Goal: Communication & Community: Answer question/provide support

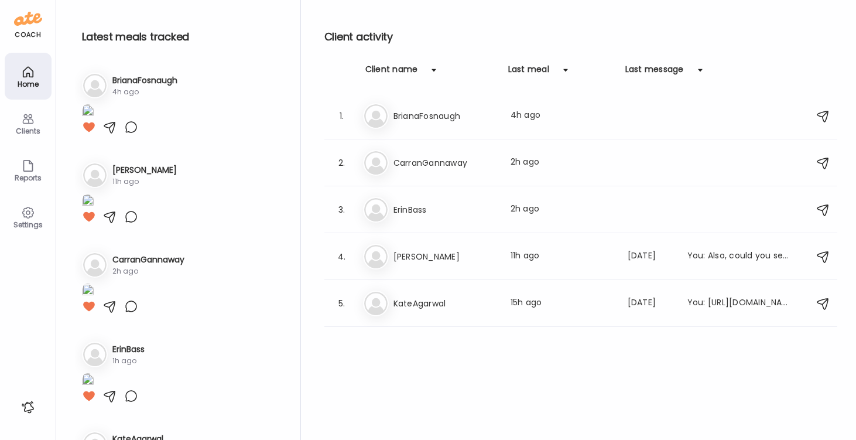
scroll to position [599, 0]
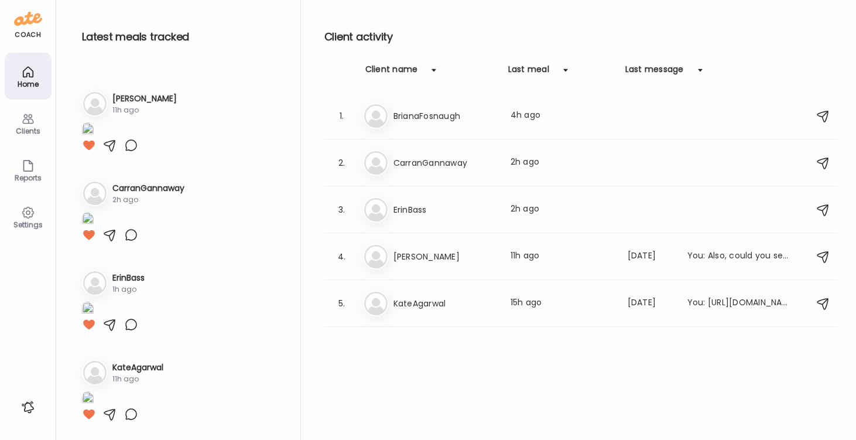
click at [26, 72] on icon at bounding box center [28, 72] width 14 height 14
click at [417, 305] on h3 "KateAgarwal" at bounding box center [444, 303] width 103 height 14
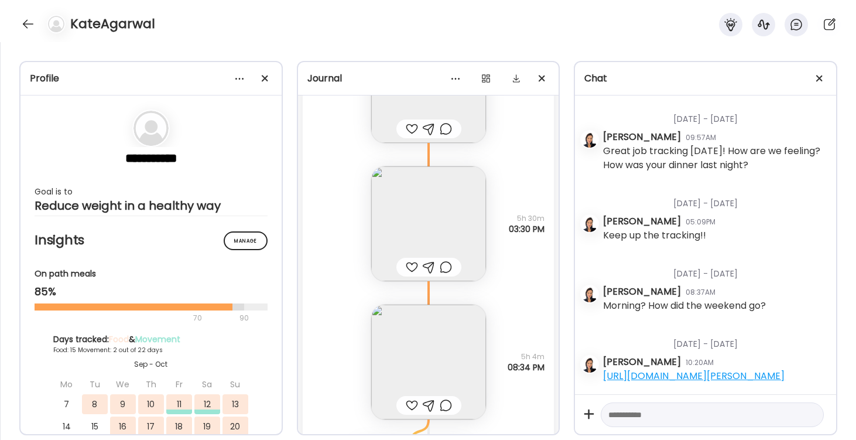
scroll to position [18584, 0]
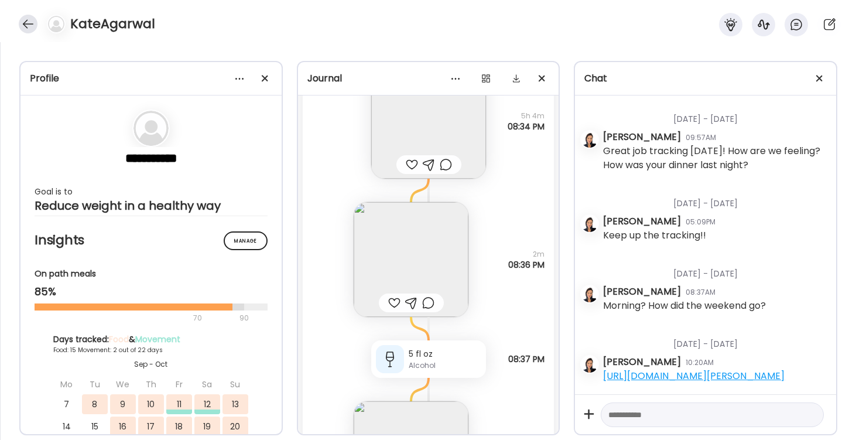
click at [26, 21] on div at bounding box center [28, 24] width 19 height 19
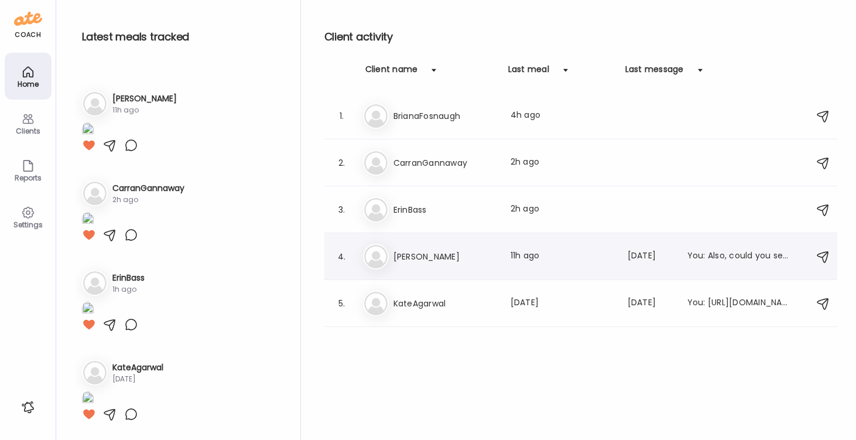
click at [418, 259] on h3 "[PERSON_NAME]" at bounding box center [444, 256] width 103 height 14
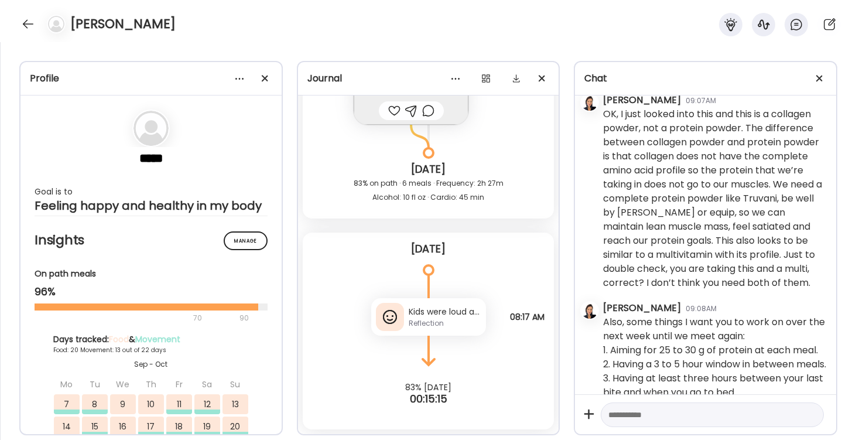
scroll to position [883, 0]
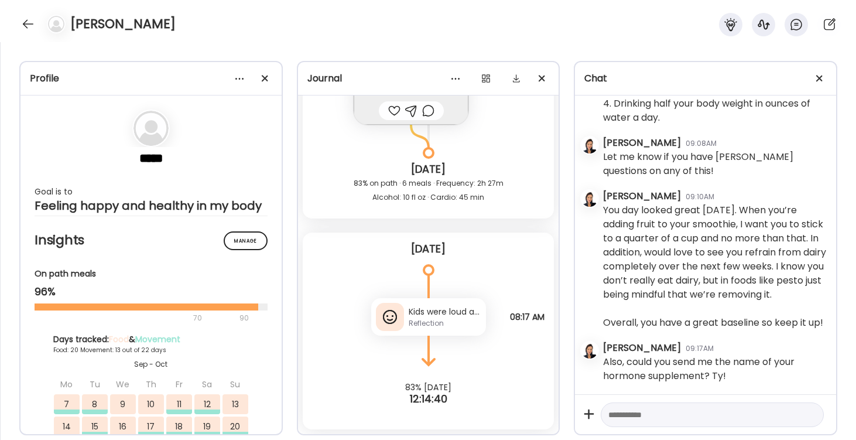
click at [425, 311] on div "Kids were loud and I could not fall asleep til 1 am BUT really happy that vodka…" at bounding box center [445, 311] width 73 height 12
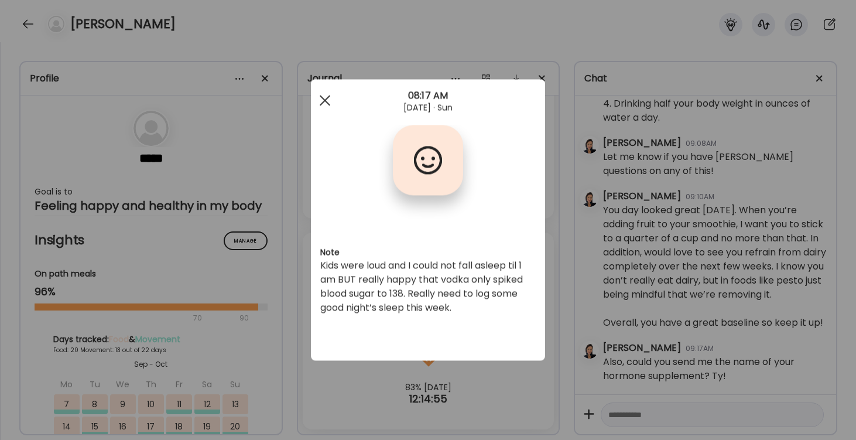
click at [324, 100] on span at bounding box center [325, 100] width 11 height 11
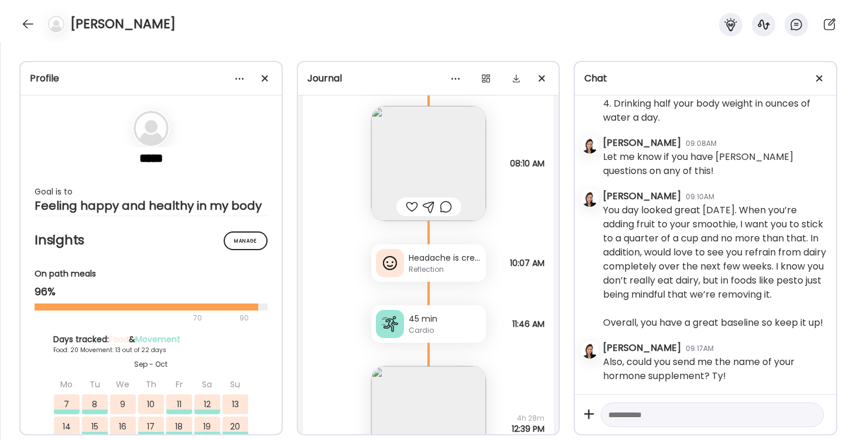
scroll to position [24547, 0]
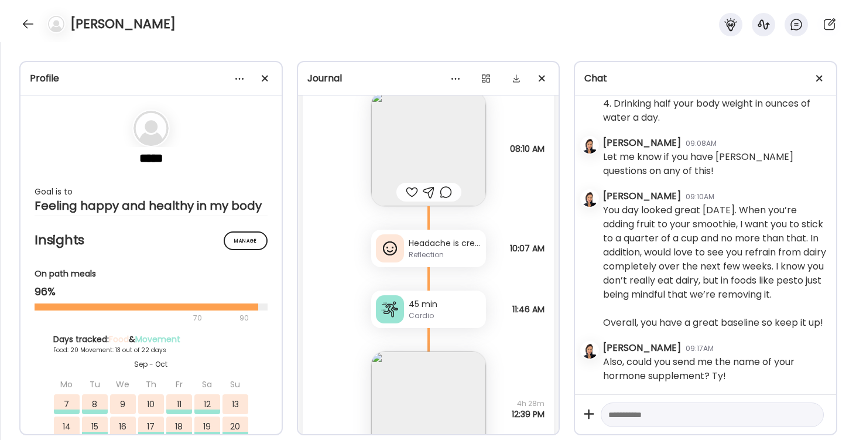
click at [412, 259] on div "Reflection" at bounding box center [445, 254] width 73 height 11
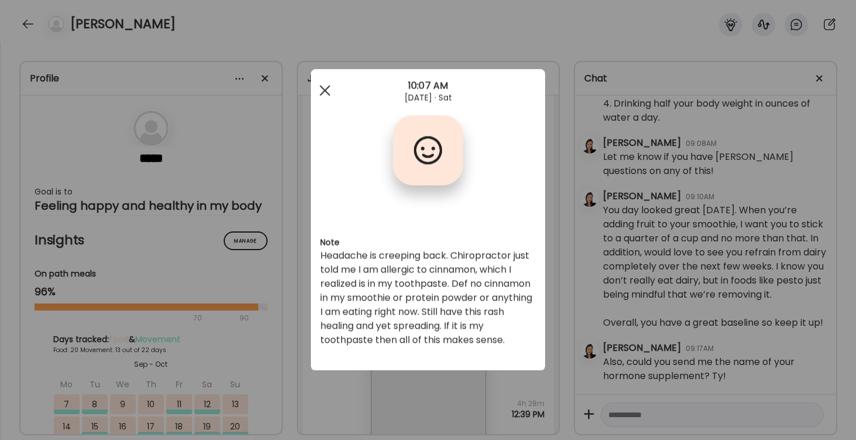
click at [325, 90] on span at bounding box center [325, 90] width 11 height 11
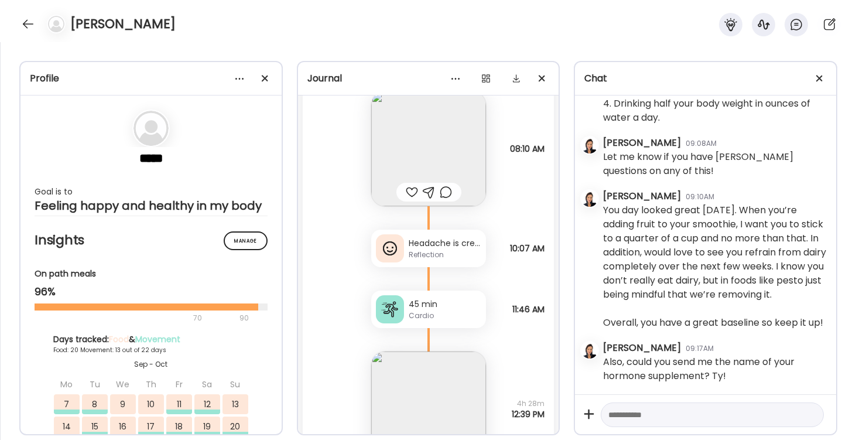
scroll to position [24677, 0]
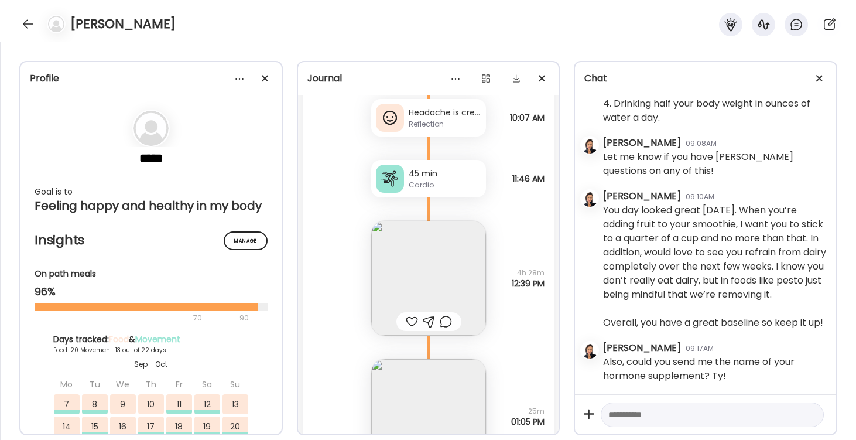
click at [442, 282] on img at bounding box center [428, 278] width 115 height 115
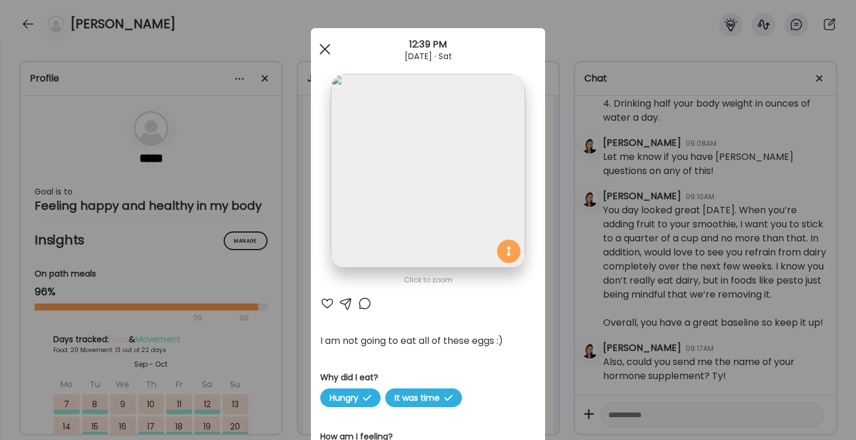
click at [325, 49] on span at bounding box center [325, 49] width 11 height 11
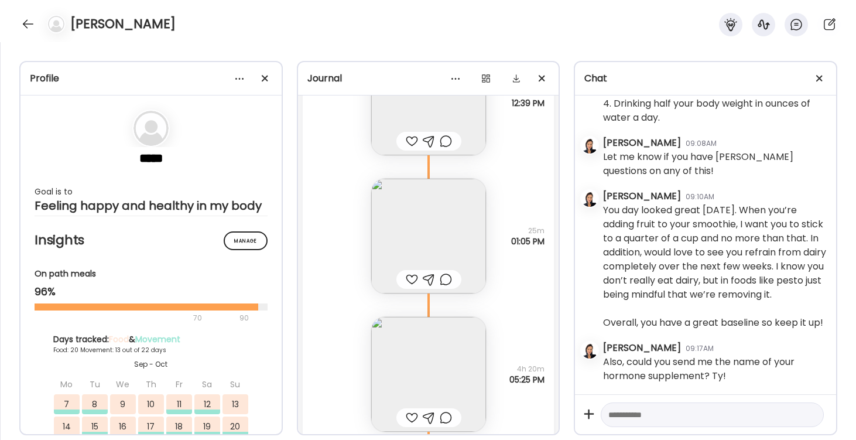
scroll to position [24868, 0]
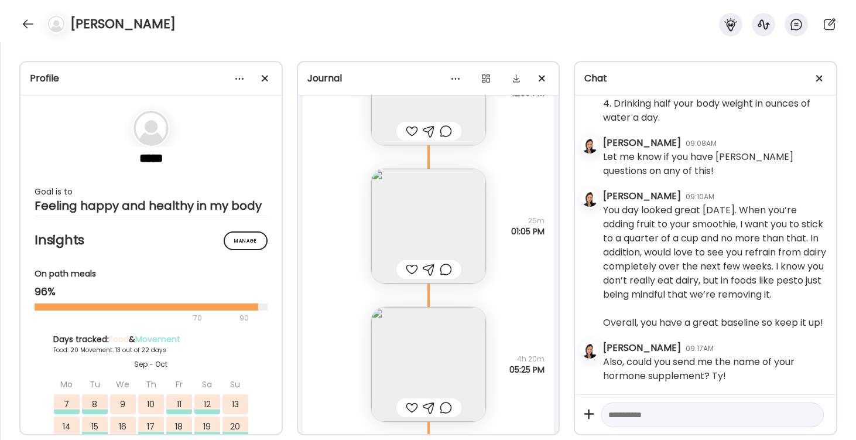
click at [409, 129] on div at bounding box center [412, 131] width 12 height 14
click at [410, 267] on div at bounding box center [412, 269] width 12 height 14
click at [429, 237] on img at bounding box center [428, 226] width 115 height 115
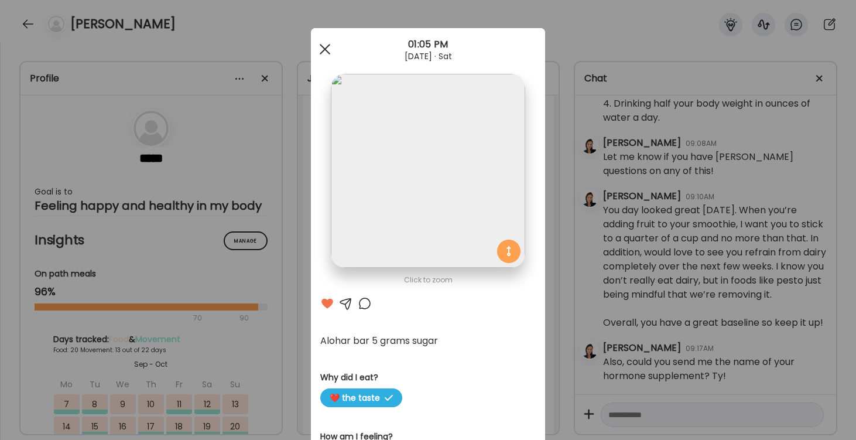
click at [324, 47] on div at bounding box center [324, 48] width 23 height 23
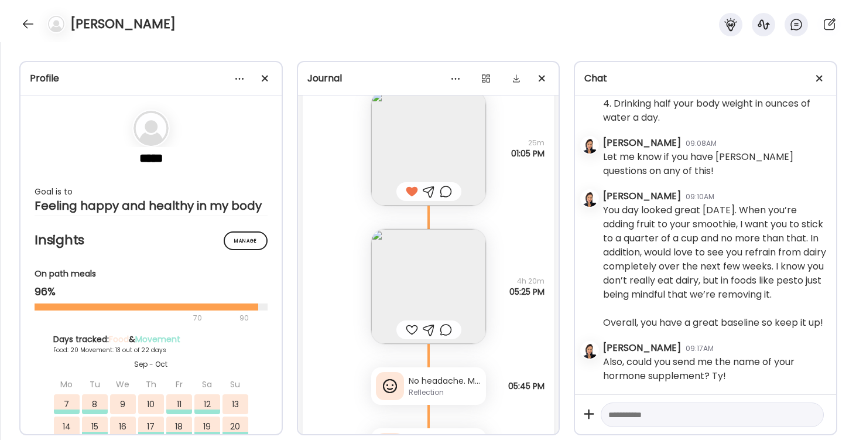
scroll to position [25033, 0]
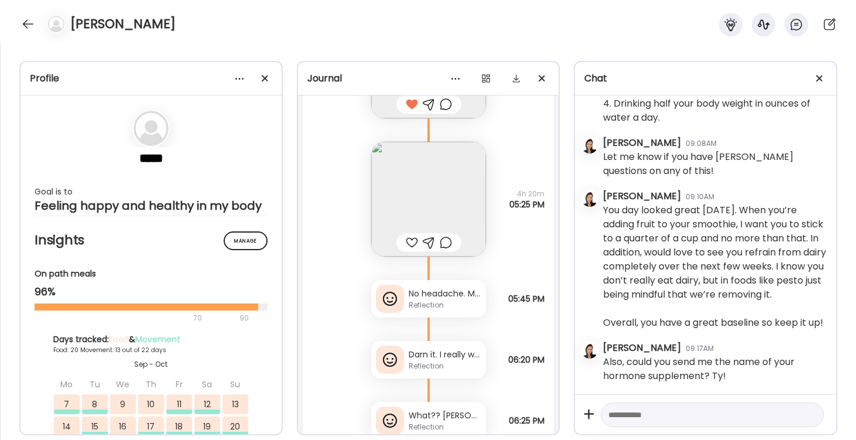
click at [428, 195] on img at bounding box center [428, 199] width 115 height 115
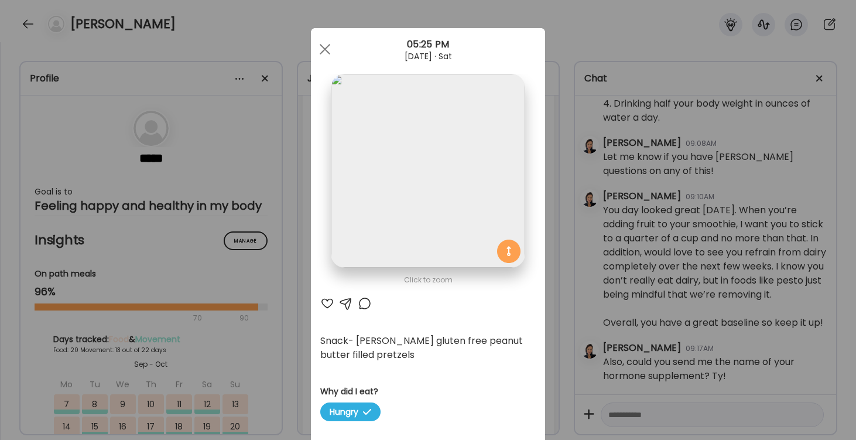
click at [327, 301] on div at bounding box center [327, 303] width 14 height 14
click at [322, 44] on div at bounding box center [324, 48] width 23 height 23
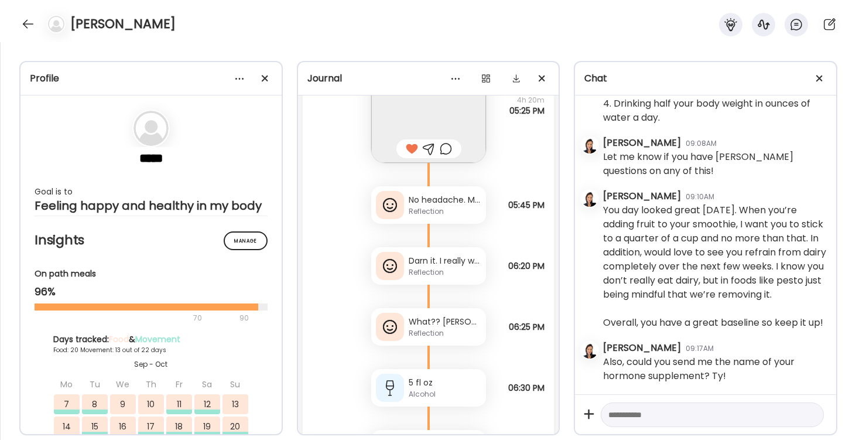
scroll to position [25159, 0]
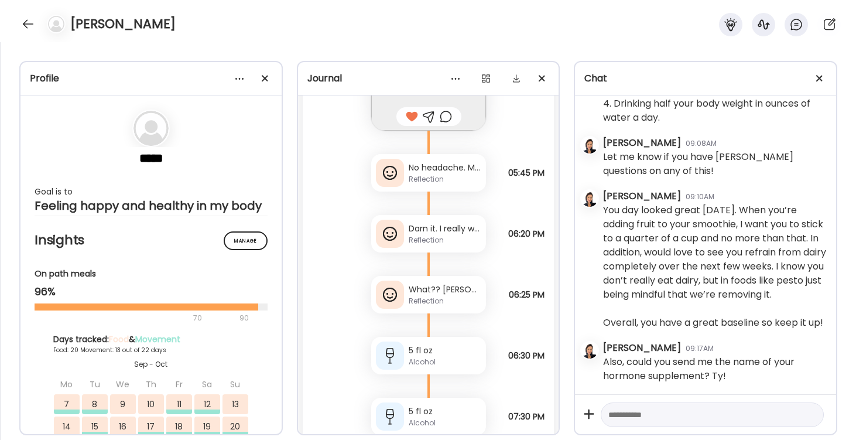
click at [441, 172] on div "No headache. Maybe it’s morning coffee/ stress/ [MEDICAL_DATA] related. Either …" at bounding box center [445, 168] width 73 height 12
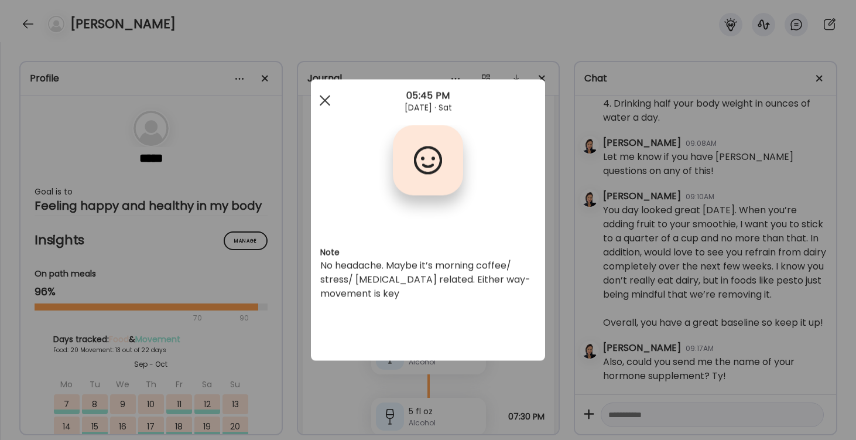
click at [325, 99] on span at bounding box center [325, 100] width 11 height 11
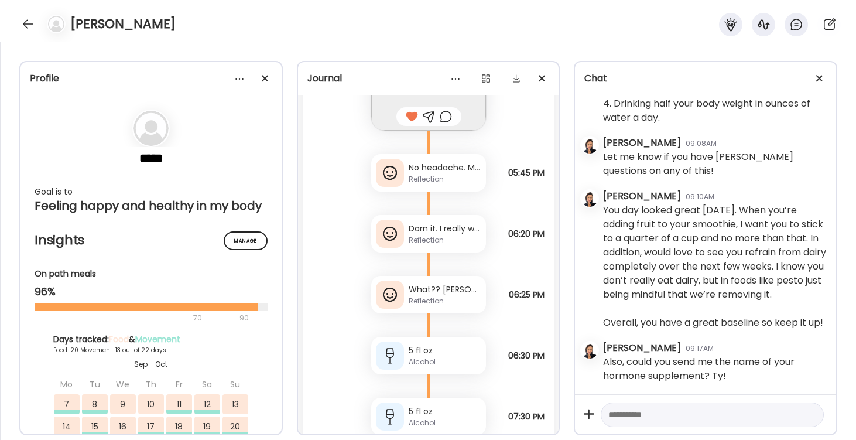
click at [437, 235] on div "Reflection" at bounding box center [445, 240] width 73 height 11
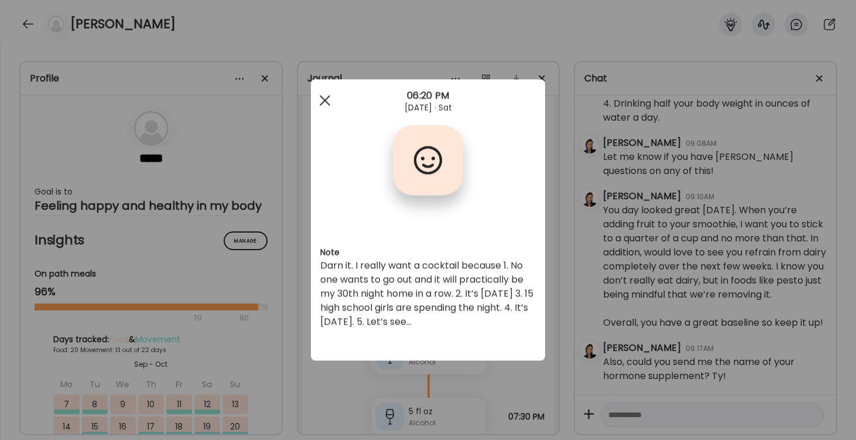
click at [322, 99] on div at bounding box center [324, 100] width 23 height 23
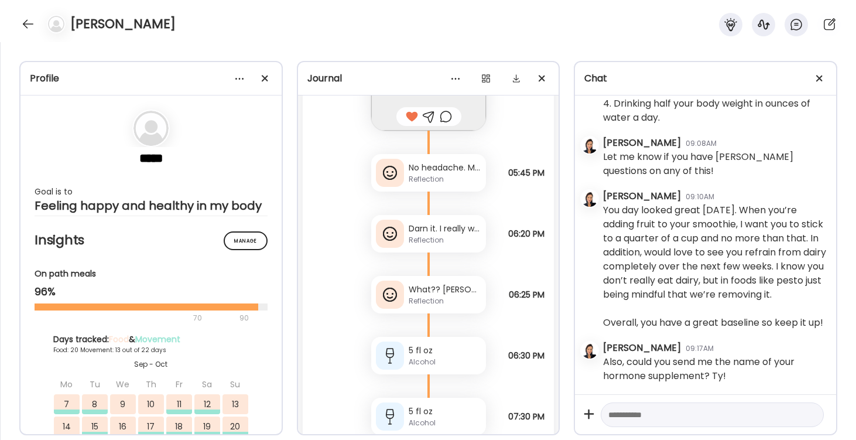
scroll to position [25166, 0]
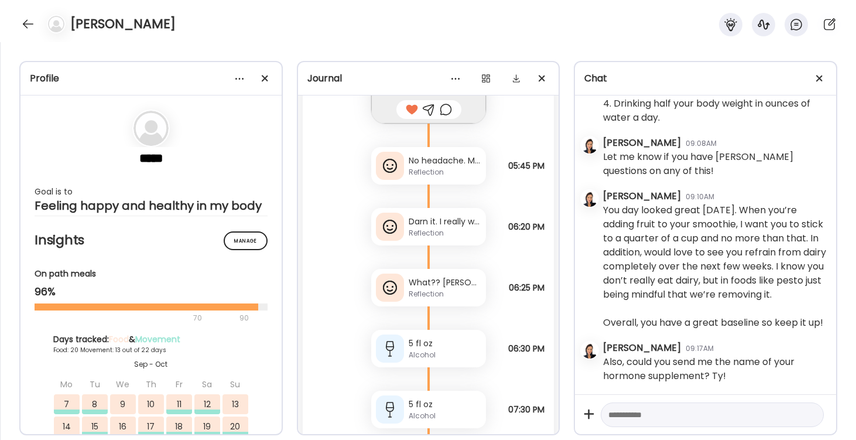
click at [420, 284] on div "What?? [PERSON_NAME] pretzels spiked blood sugar 128? And i feel fine i guess i…" at bounding box center [445, 282] width 73 height 12
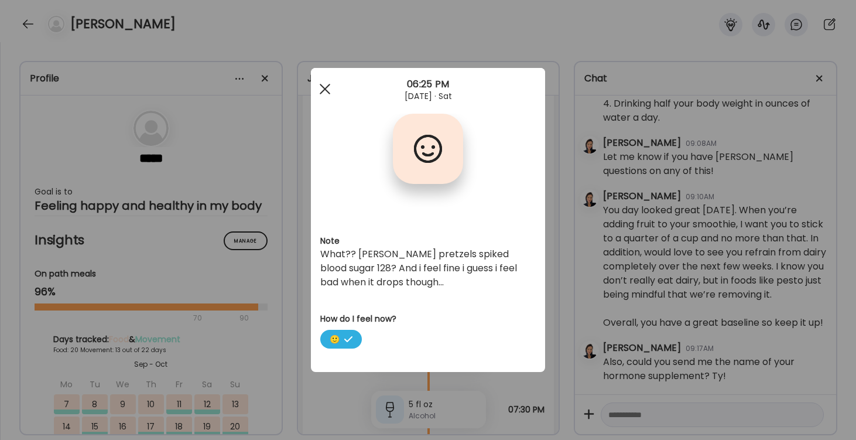
click at [324, 88] on span at bounding box center [325, 89] width 11 height 11
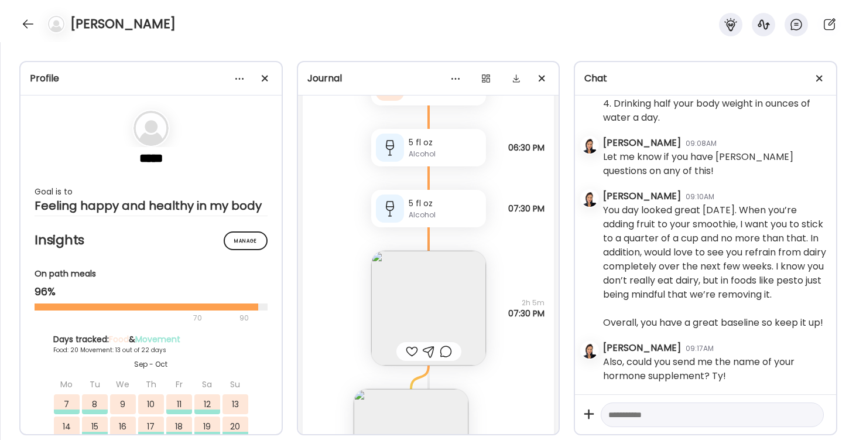
scroll to position [25379, 0]
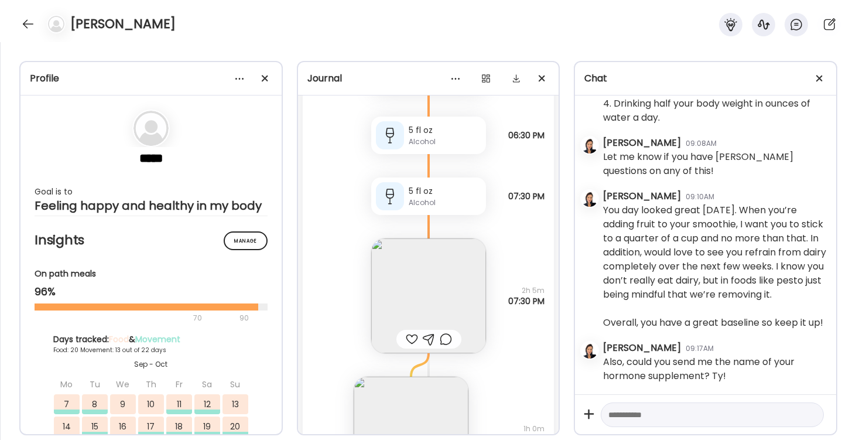
click at [412, 338] on div at bounding box center [412, 339] width 12 height 14
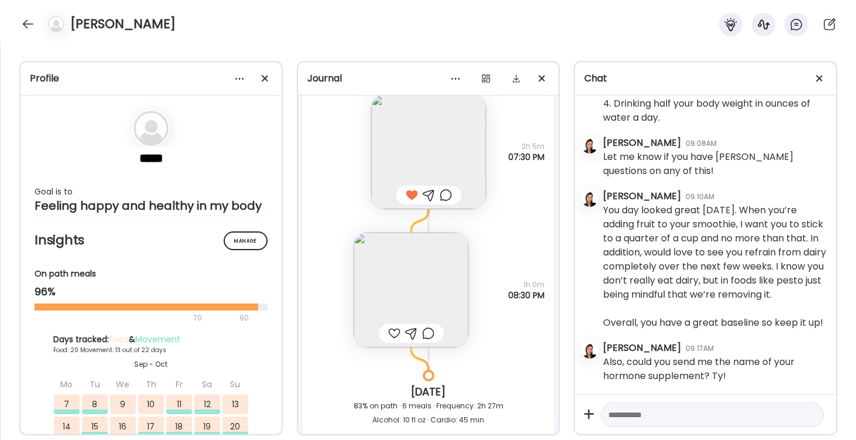
scroll to position [25547, 0]
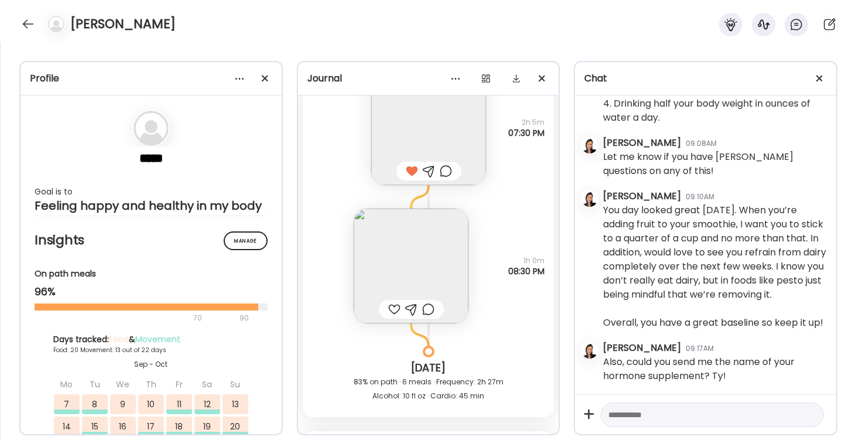
click at [417, 266] on img at bounding box center [410, 265] width 115 height 115
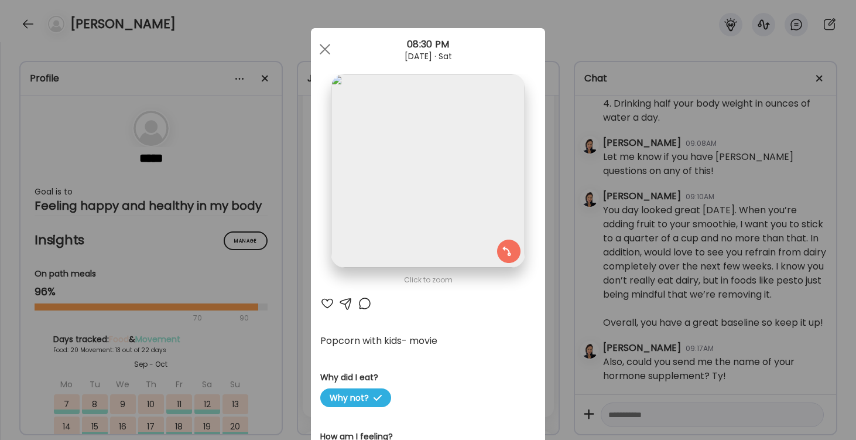
click at [324, 303] on div at bounding box center [327, 303] width 14 height 14
click at [320, 49] on div at bounding box center [324, 48] width 23 height 23
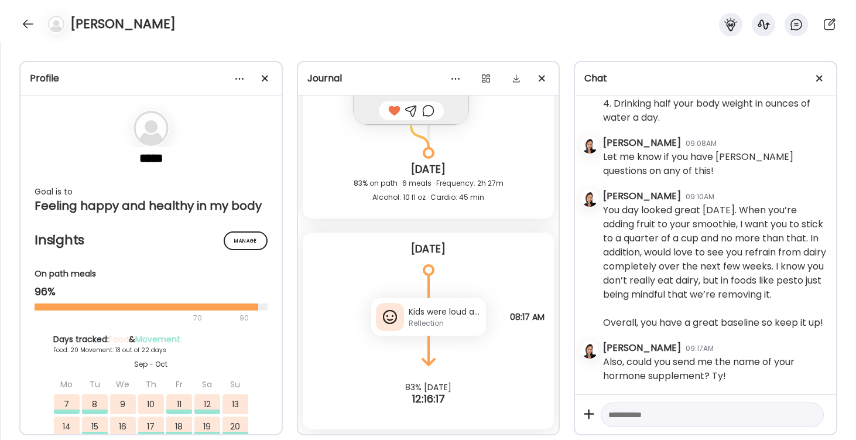
scroll to position [25745, 0]
click at [434, 314] on div "Kids were loud and I could not fall asleep til 1 am BUT really happy that vodka…" at bounding box center [445, 311] width 73 height 12
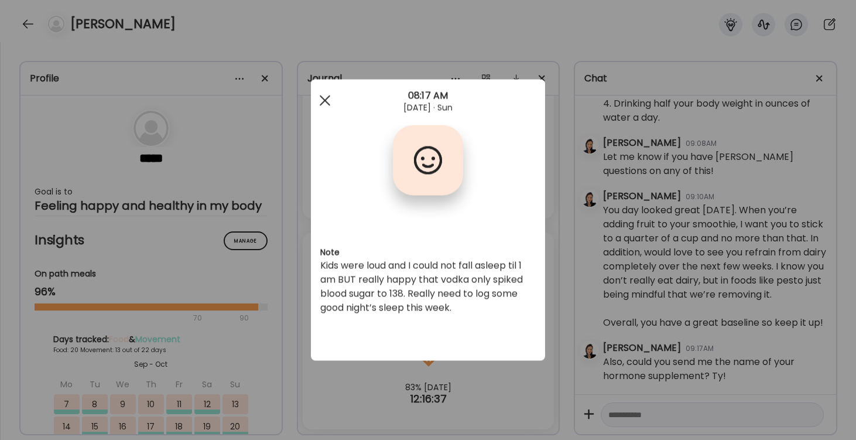
click at [322, 99] on div at bounding box center [324, 100] width 23 height 23
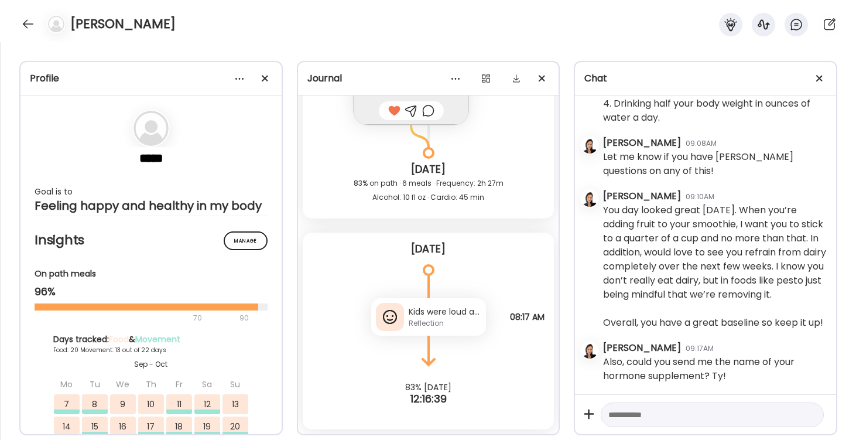
scroll to position [25735, 0]
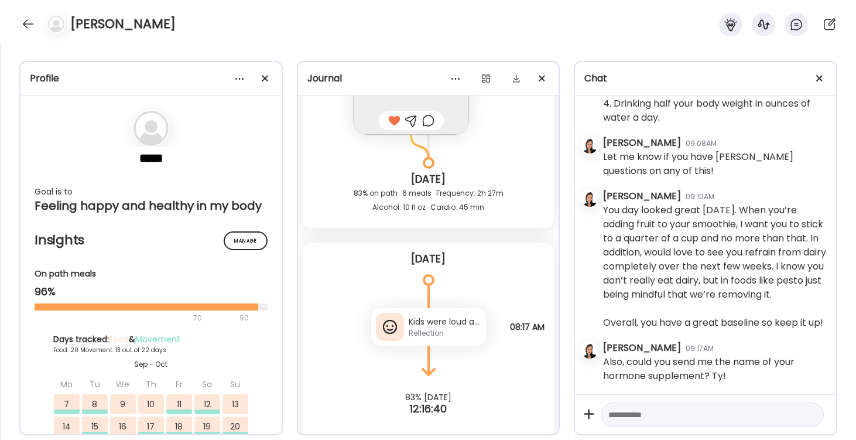
click at [417, 329] on div "Reflection" at bounding box center [445, 333] width 73 height 11
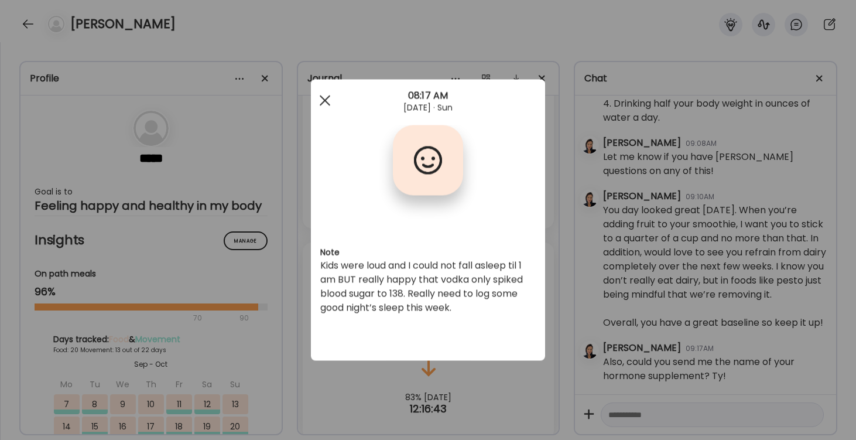
click at [324, 100] on div at bounding box center [324, 100] width 23 height 23
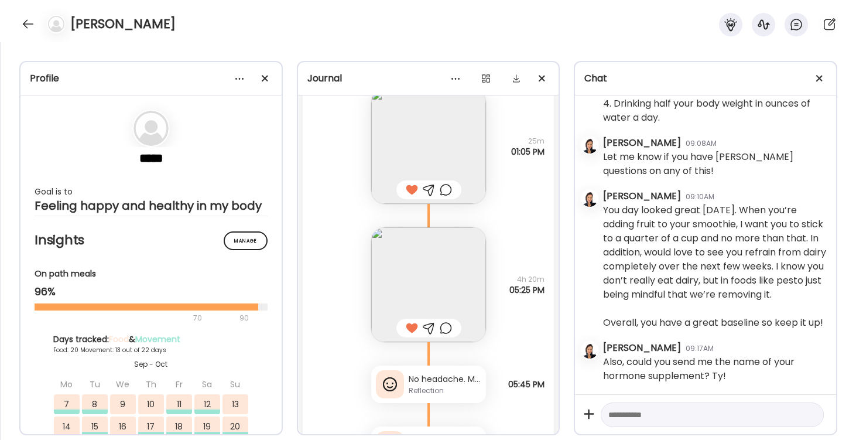
scroll to position [24939, 0]
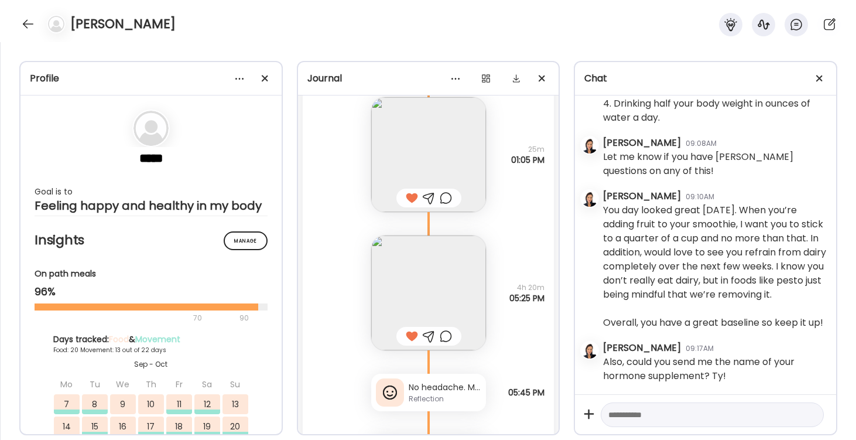
click at [439, 305] on img at bounding box center [428, 292] width 115 height 115
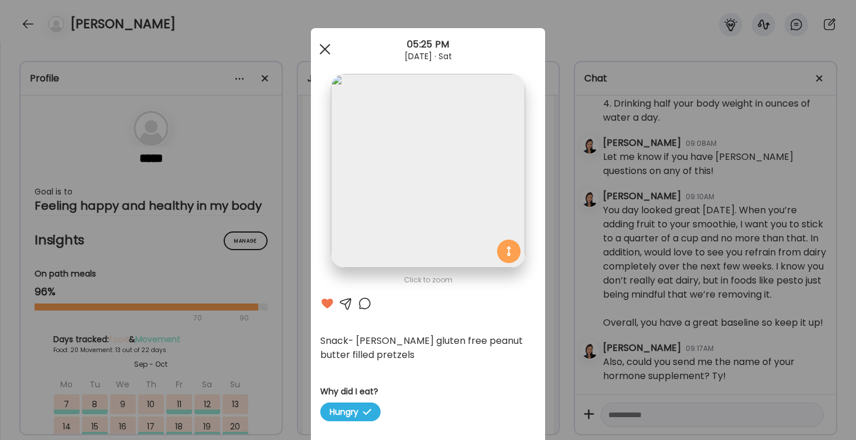
click at [325, 50] on span at bounding box center [325, 49] width 11 height 11
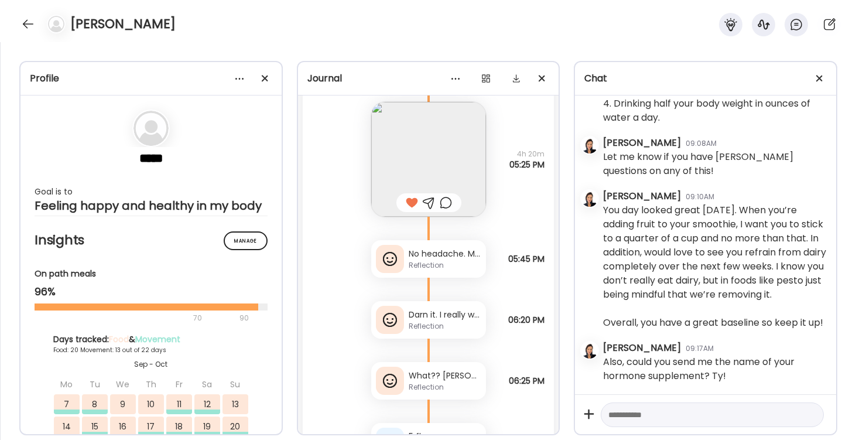
scroll to position [25084, 0]
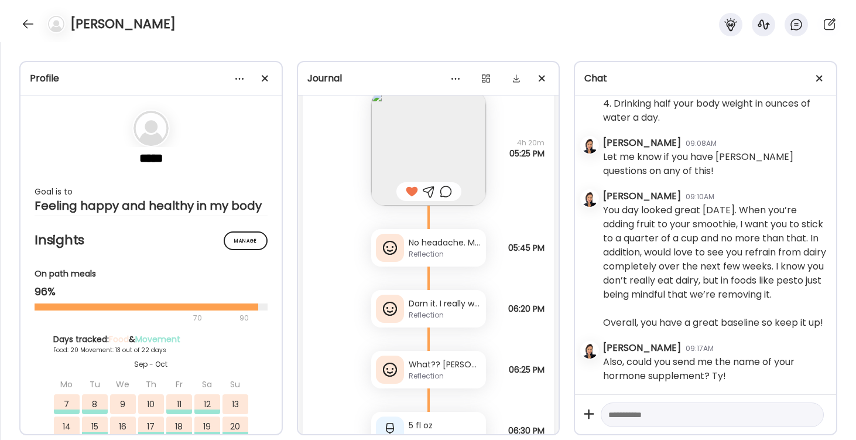
click at [423, 258] on div "Reflection" at bounding box center [445, 254] width 73 height 11
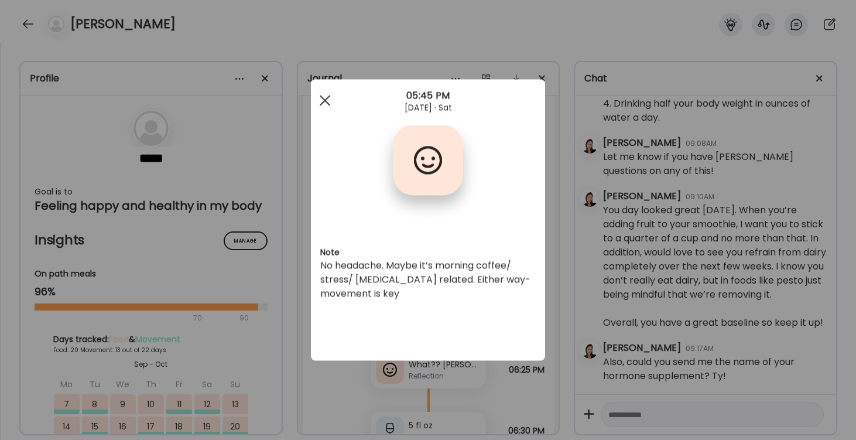
click at [321, 102] on div at bounding box center [324, 100] width 23 height 23
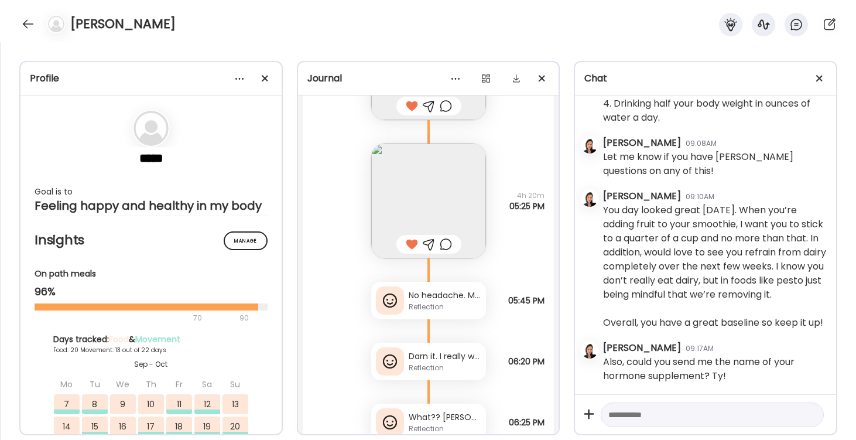
scroll to position [25094, 0]
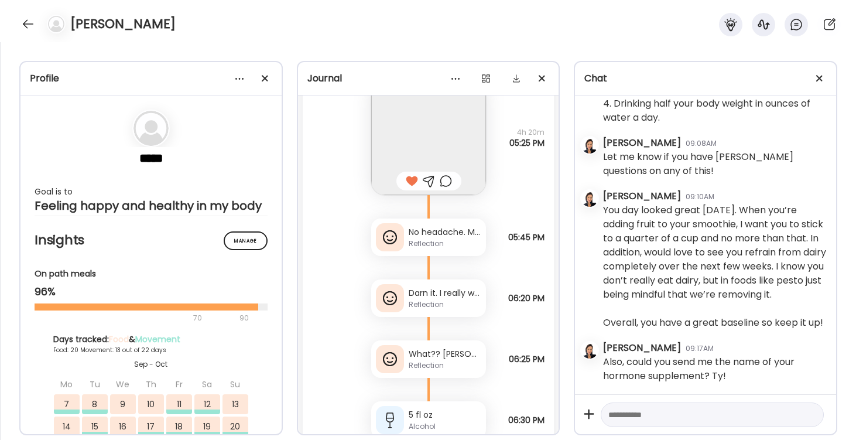
click at [423, 299] on div "Reflection" at bounding box center [445, 304] width 73 height 11
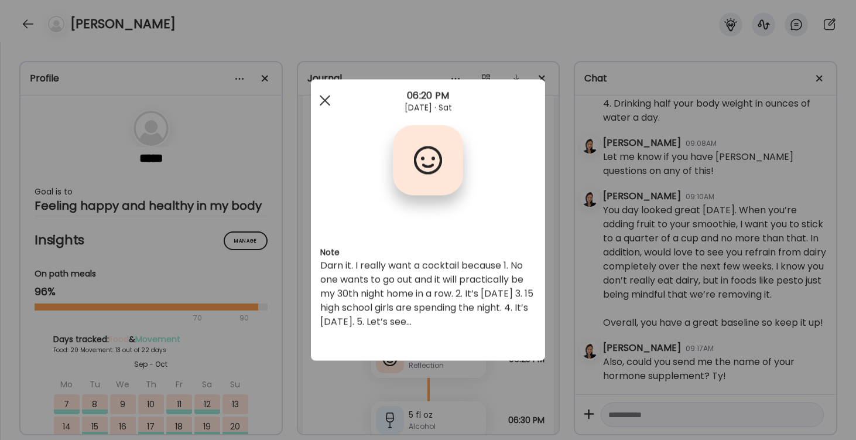
click at [329, 105] on span at bounding box center [325, 100] width 11 height 11
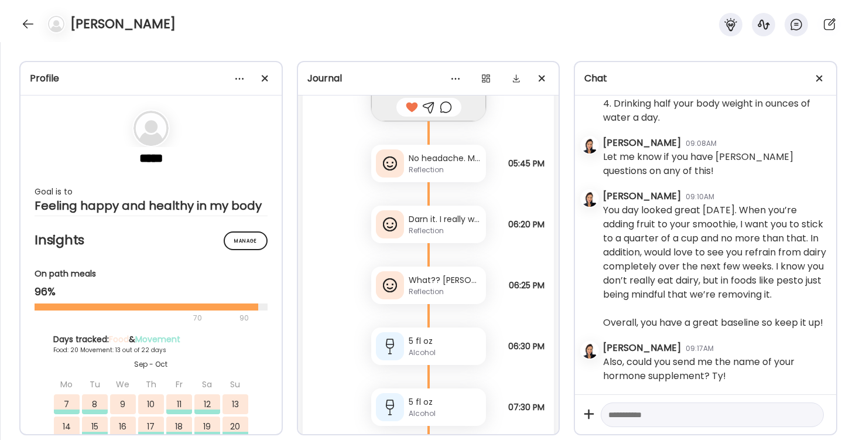
scroll to position [25168, 0]
click at [450, 278] on div "What?? [PERSON_NAME] pretzels spiked blood sugar 128? And i feel fine i guess i…" at bounding box center [445, 280] width 73 height 12
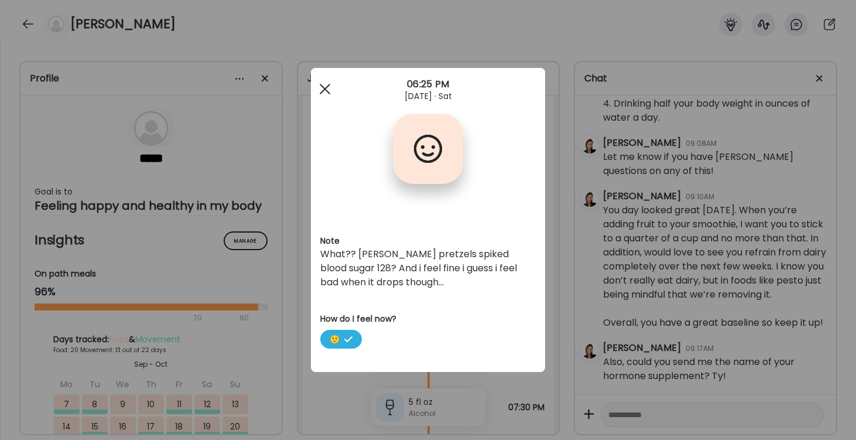
click at [324, 87] on span at bounding box center [325, 89] width 11 height 11
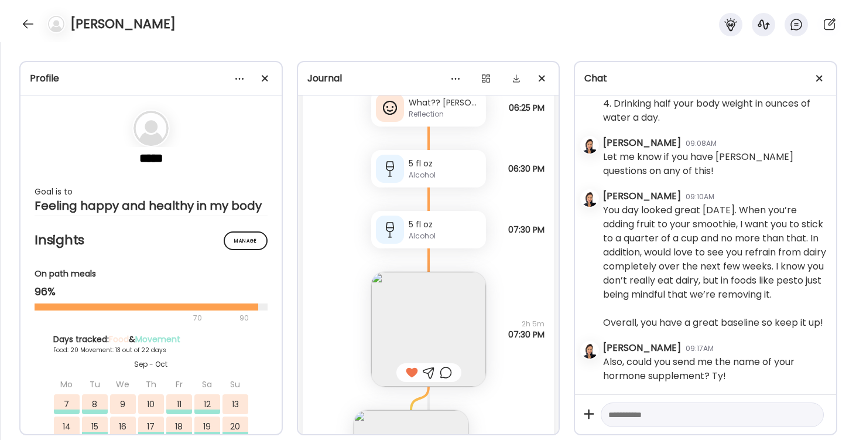
scroll to position [25349, 0]
click at [413, 174] on div "Alcohol" at bounding box center [445, 171] width 73 height 11
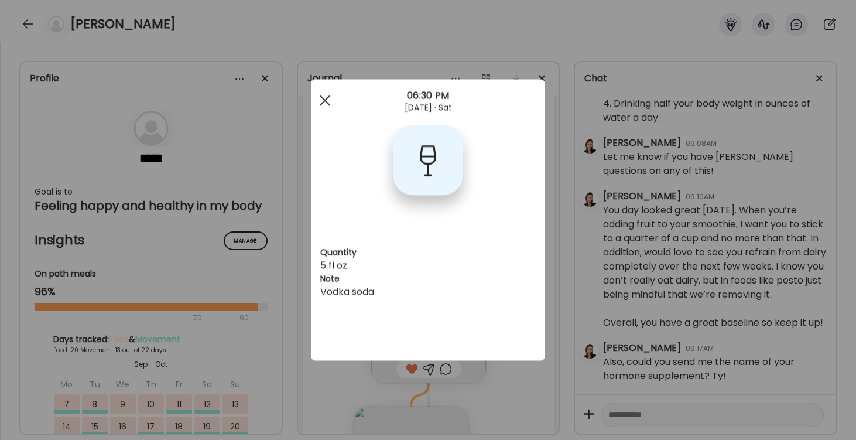
click at [327, 97] on div at bounding box center [324, 100] width 23 height 23
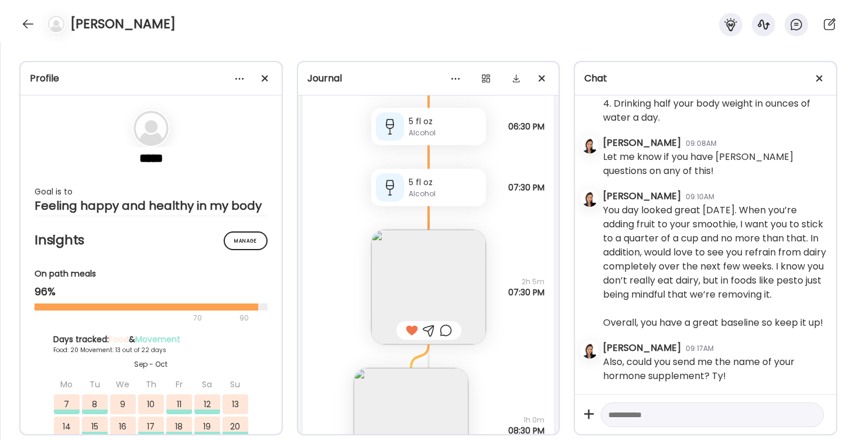
scroll to position [25414, 0]
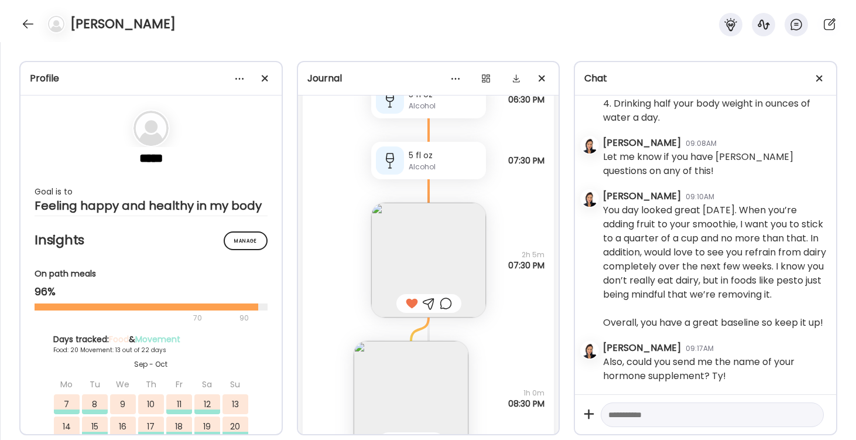
click at [415, 157] on div "5 fl oz" at bounding box center [445, 155] width 73 height 12
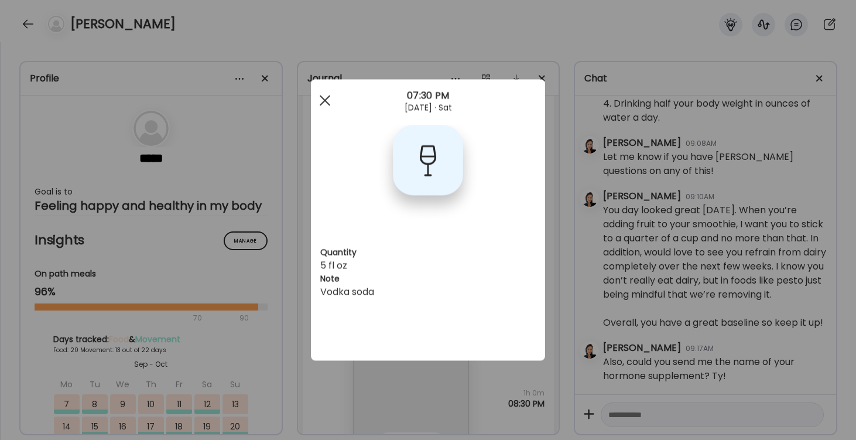
click at [328, 98] on div at bounding box center [324, 100] width 23 height 23
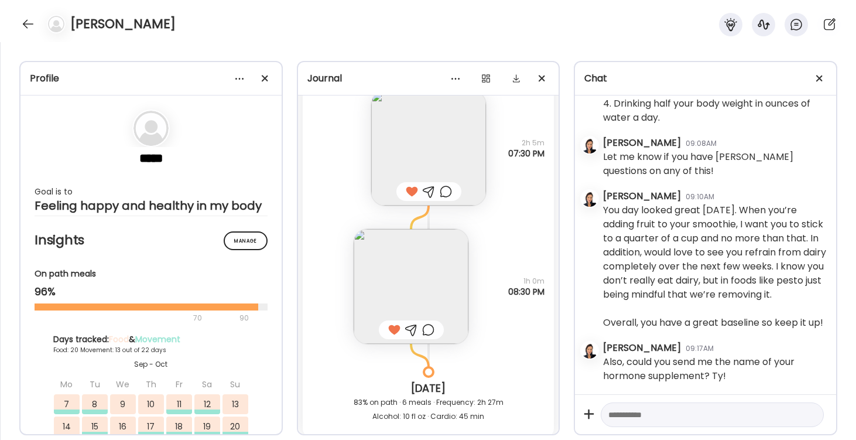
scroll to position [25662, 0]
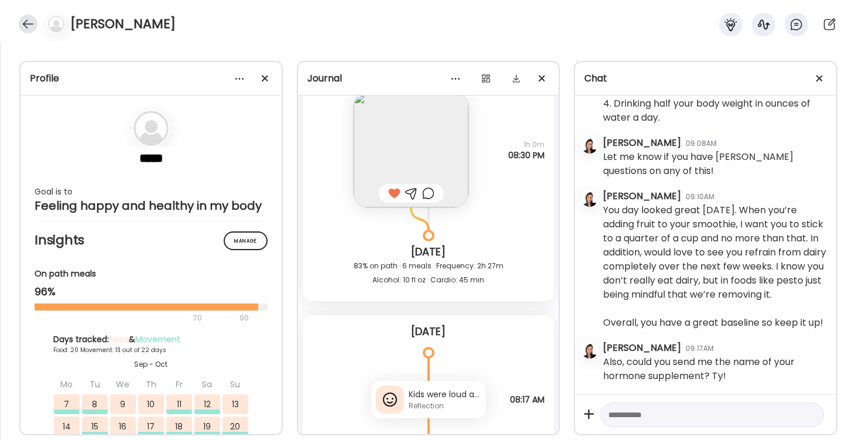
click at [25, 23] on div at bounding box center [28, 24] width 19 height 19
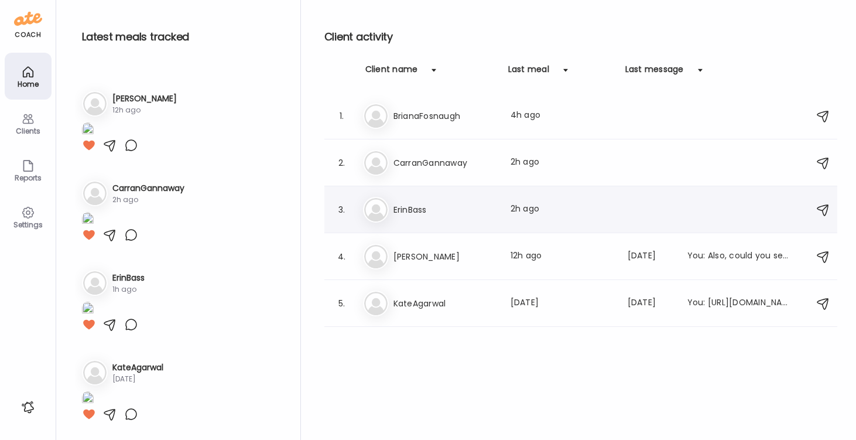
click at [401, 208] on h3 "ErinBass" at bounding box center [444, 209] width 103 height 14
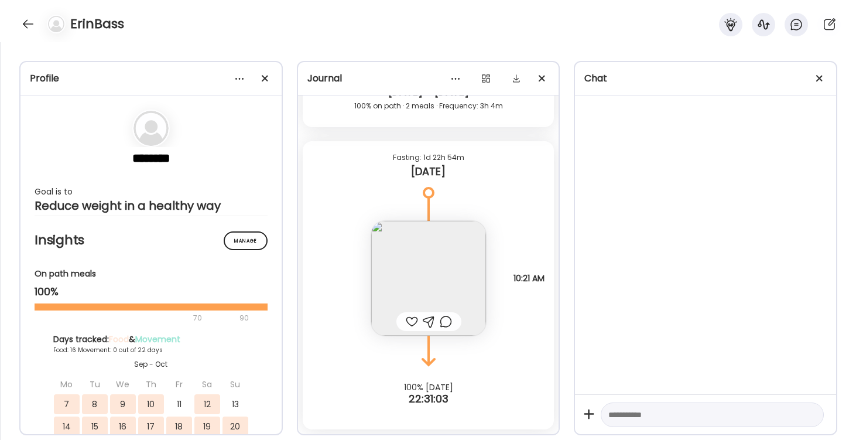
scroll to position [15522, 0]
click at [409, 314] on div at bounding box center [428, 321] width 65 height 19
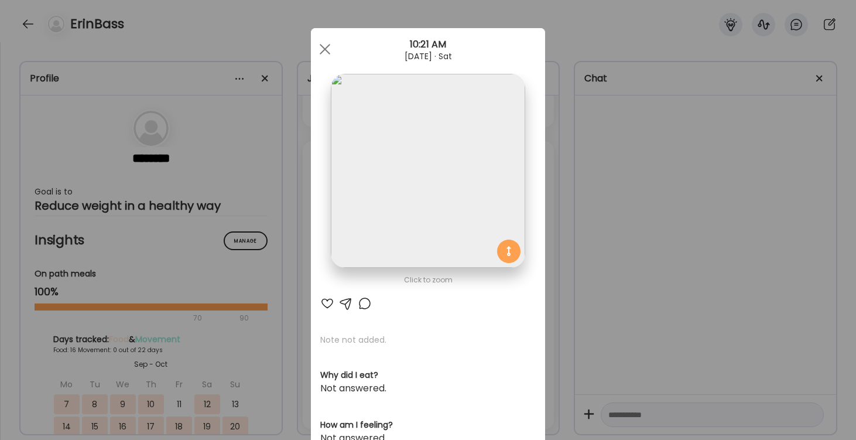
click at [321, 300] on div at bounding box center [327, 303] width 14 height 14
click at [365, 300] on div at bounding box center [365, 303] width 14 height 14
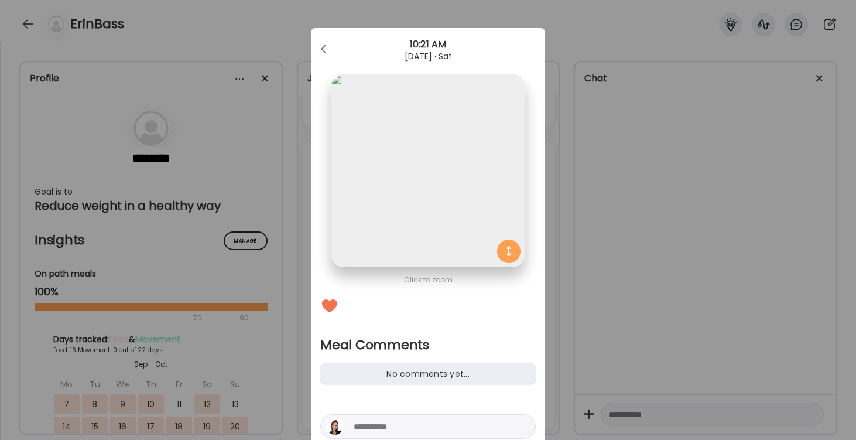
click at [372, 422] on textarea at bounding box center [432, 426] width 158 height 14
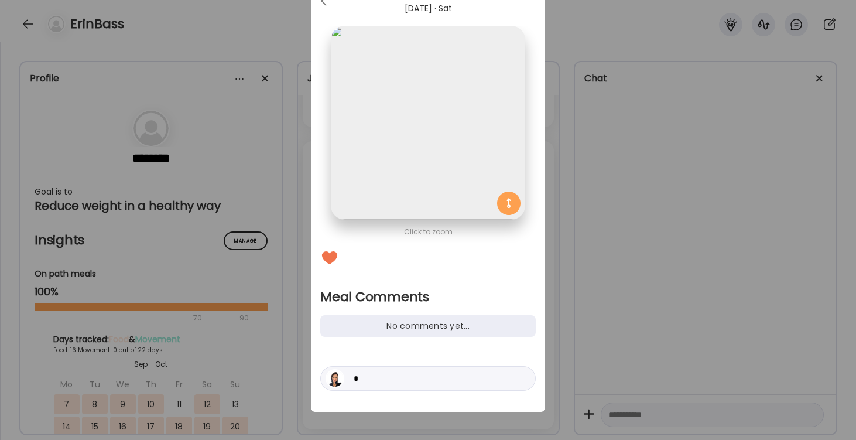
scroll to position [48, 0]
type textarea "**********"
click at [523, 375] on div at bounding box center [522, 378] width 16 height 16
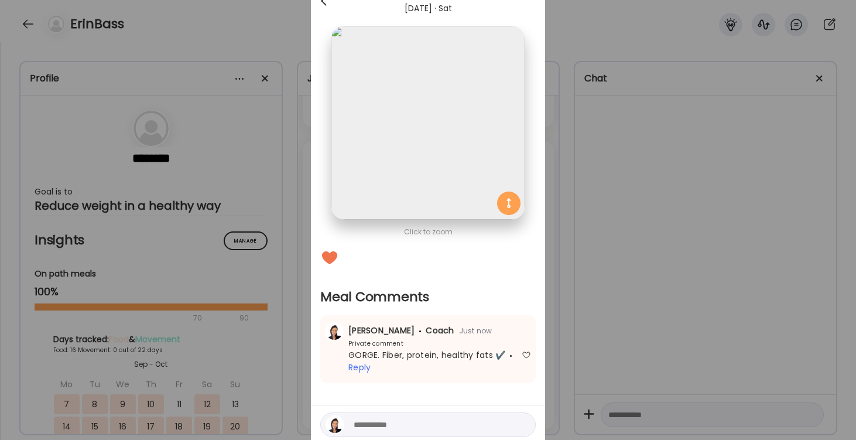
click at [322, 7] on div at bounding box center [324, 0] width 23 height 23
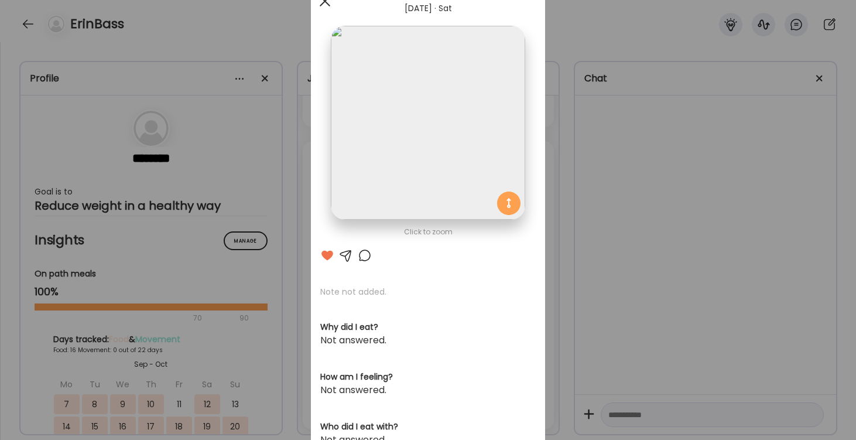
click at [324, 4] on div at bounding box center [324, 0] width 23 height 23
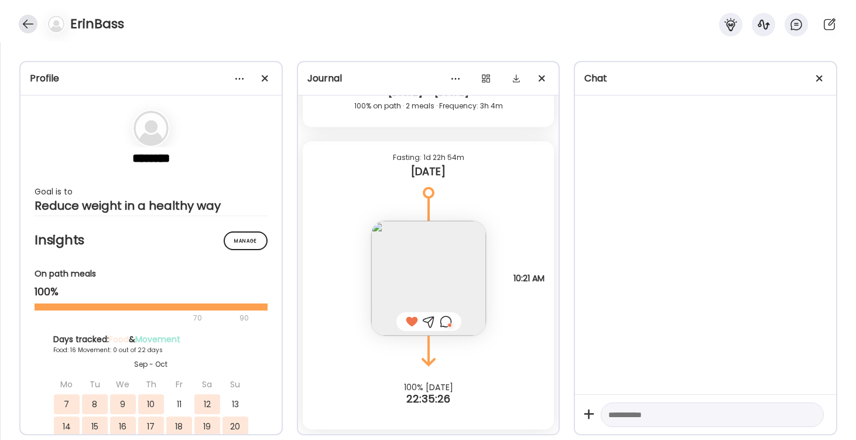
click at [26, 22] on div at bounding box center [28, 24] width 19 height 19
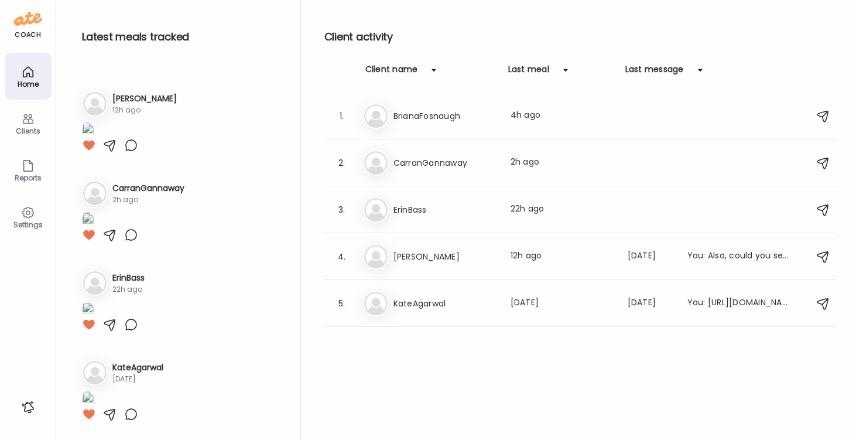
scroll to position [976, 0]
click at [413, 164] on h3 "CarranGannaway" at bounding box center [444, 163] width 103 height 14
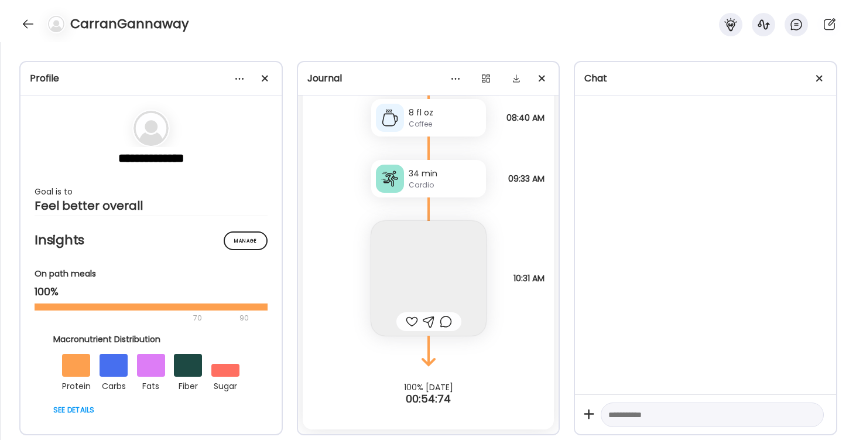
scroll to position [2838, 0]
click at [410, 324] on div at bounding box center [412, 321] width 12 height 14
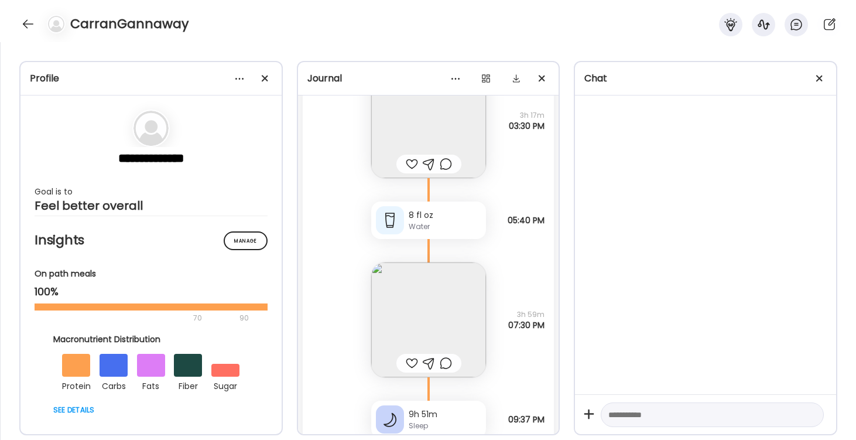
scroll to position [2289, 0]
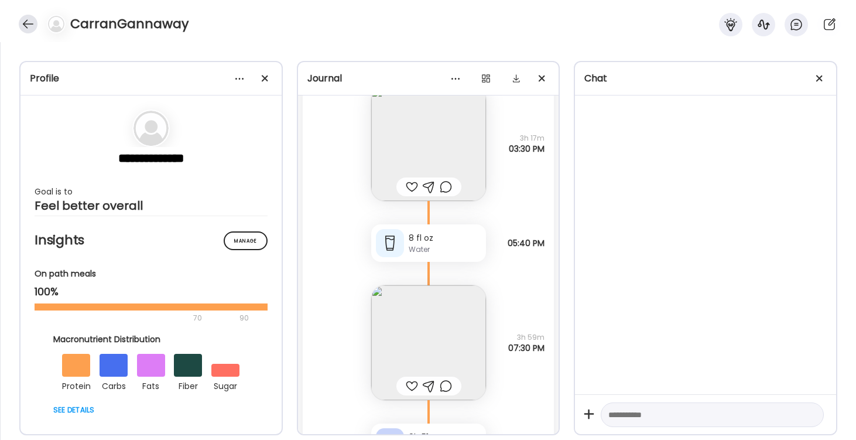
click at [27, 25] on div at bounding box center [28, 24] width 19 height 19
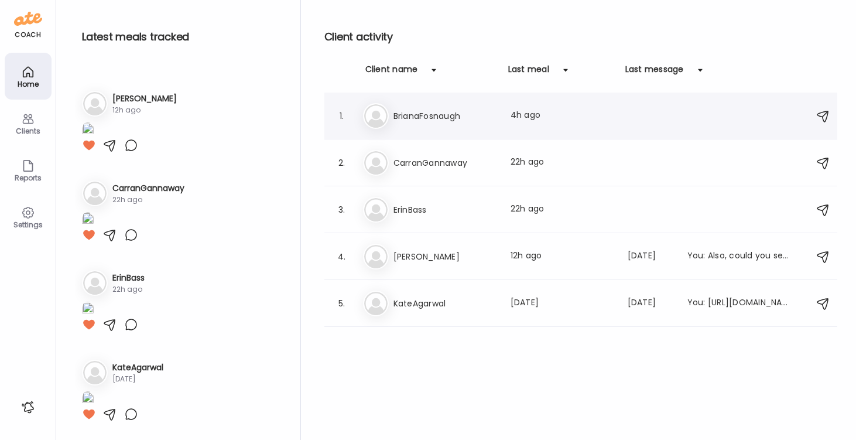
click at [399, 110] on h3 "BrianaFosnaugh" at bounding box center [444, 116] width 103 height 14
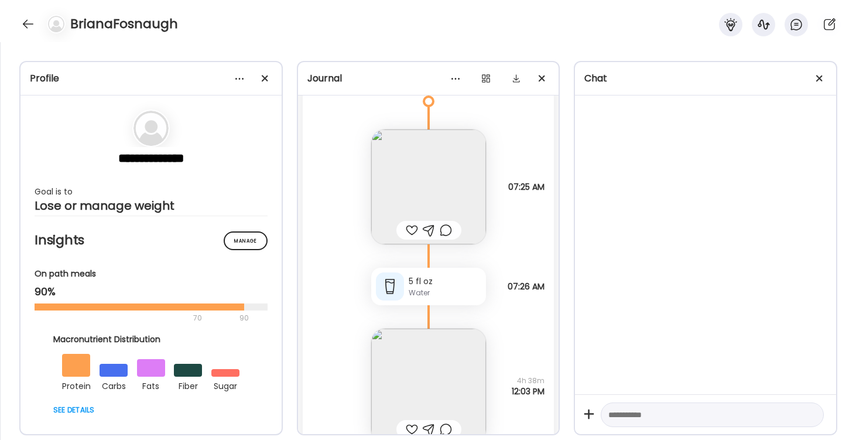
scroll to position [1482, 0]
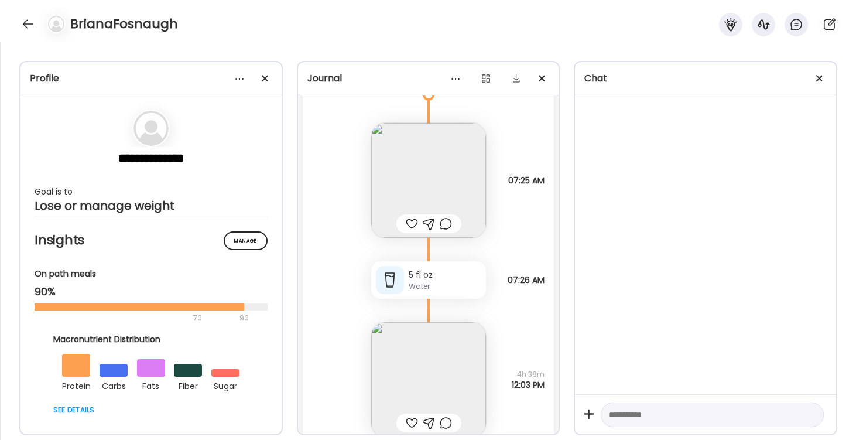
click at [408, 219] on div at bounding box center [412, 224] width 12 height 14
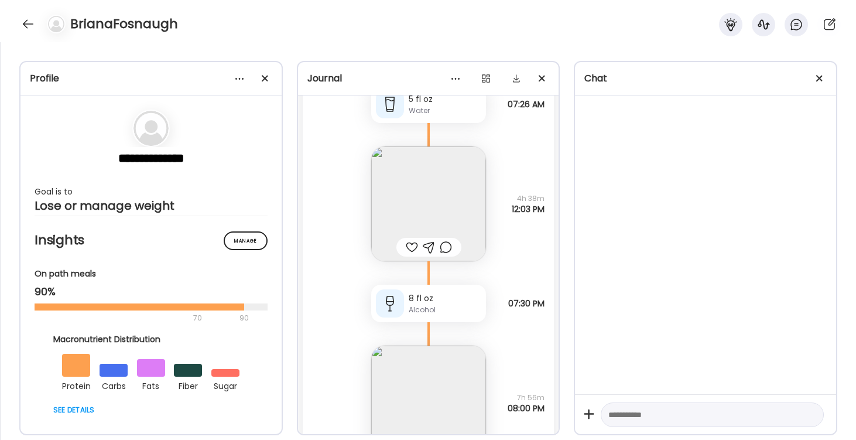
scroll to position [1680, 0]
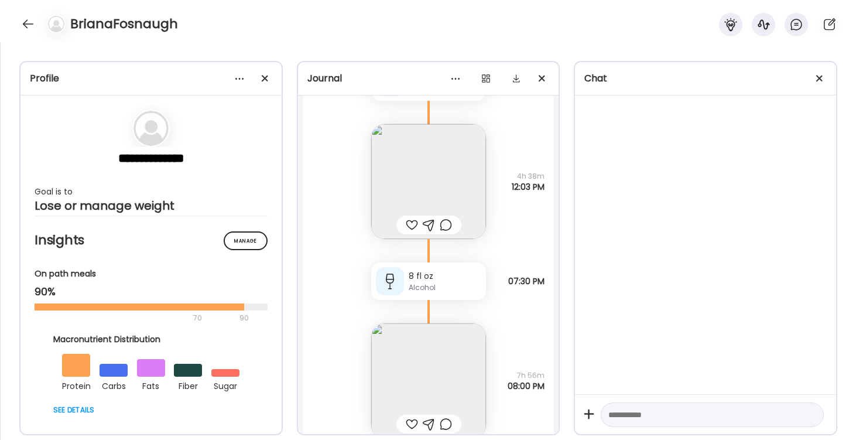
click at [412, 230] on div at bounding box center [412, 225] width 12 height 14
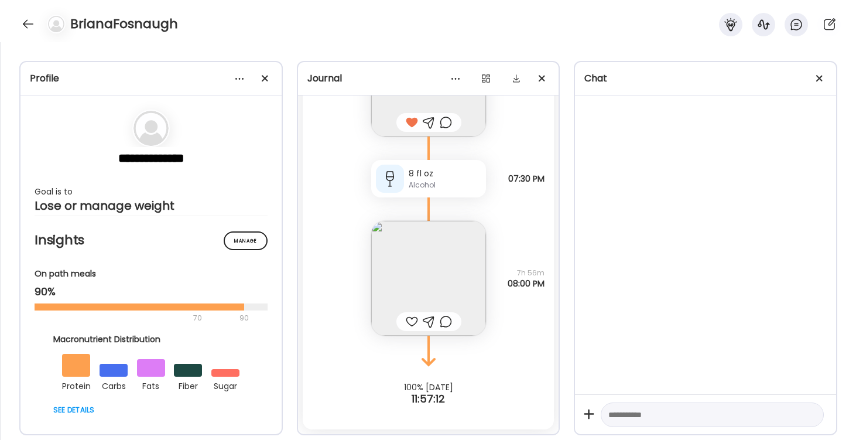
scroll to position [1783, 0]
click at [412, 320] on div at bounding box center [412, 321] width 12 height 14
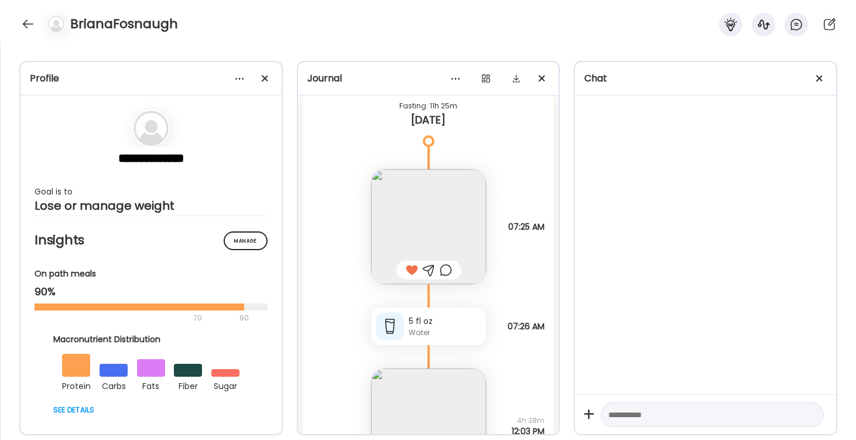
scroll to position [1369, 0]
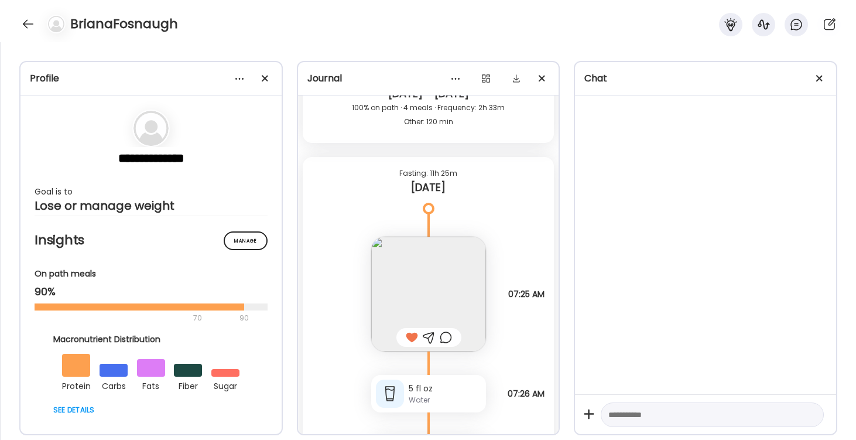
click at [431, 265] on img at bounding box center [428, 293] width 115 height 115
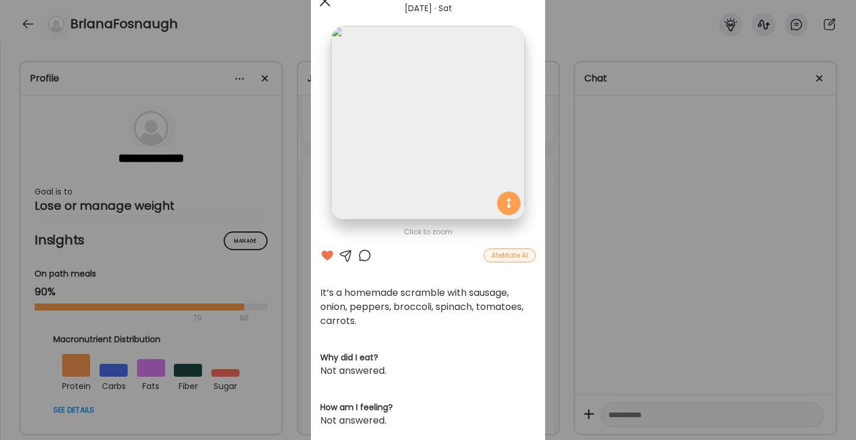
click at [324, 3] on div at bounding box center [324, 0] width 23 height 23
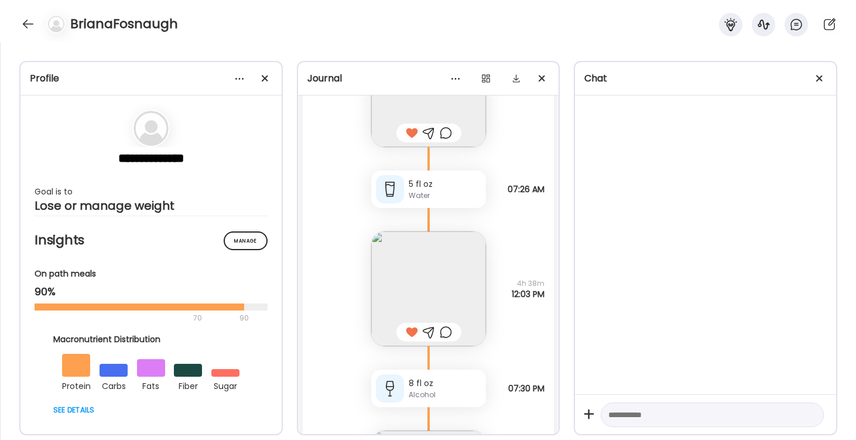
scroll to position [1615, 0]
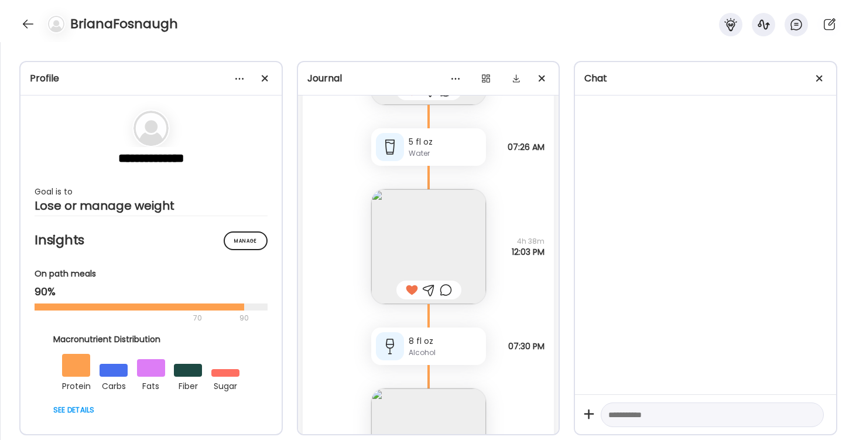
click at [429, 242] on img at bounding box center [428, 246] width 115 height 115
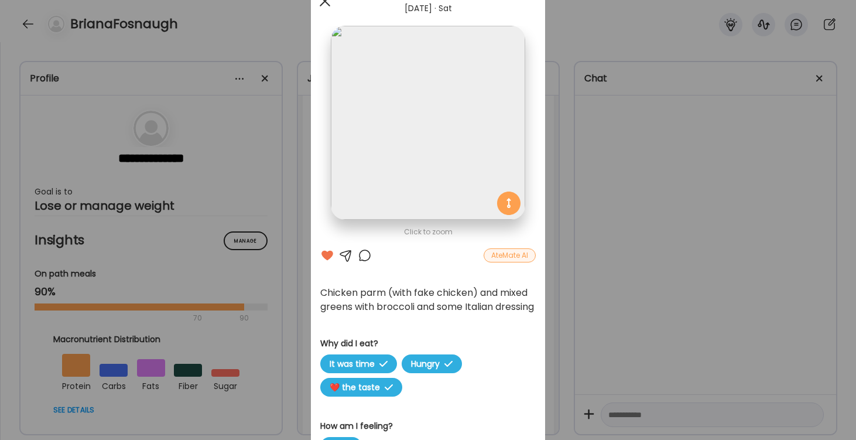
click at [325, 2] on div at bounding box center [324, 0] width 23 height 23
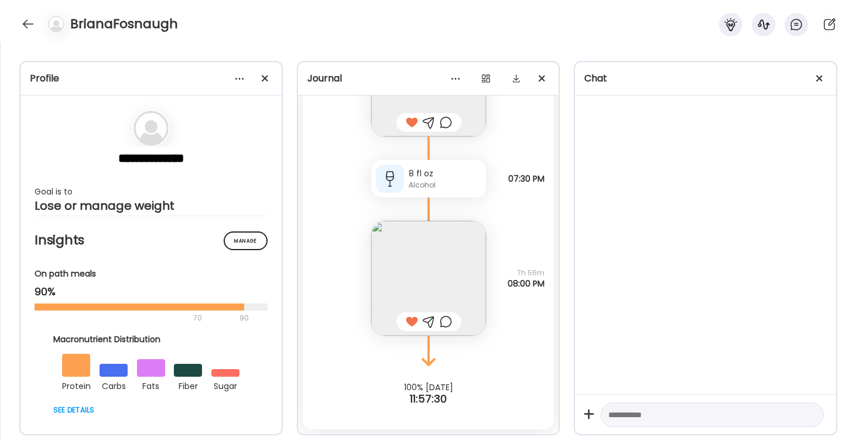
scroll to position [1783, 0]
click at [422, 253] on img at bounding box center [428, 278] width 115 height 115
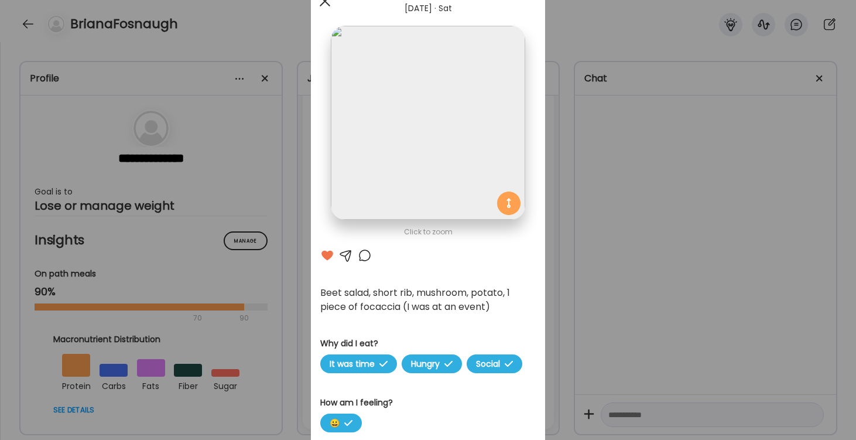
click at [320, 2] on div at bounding box center [324, 0] width 23 height 23
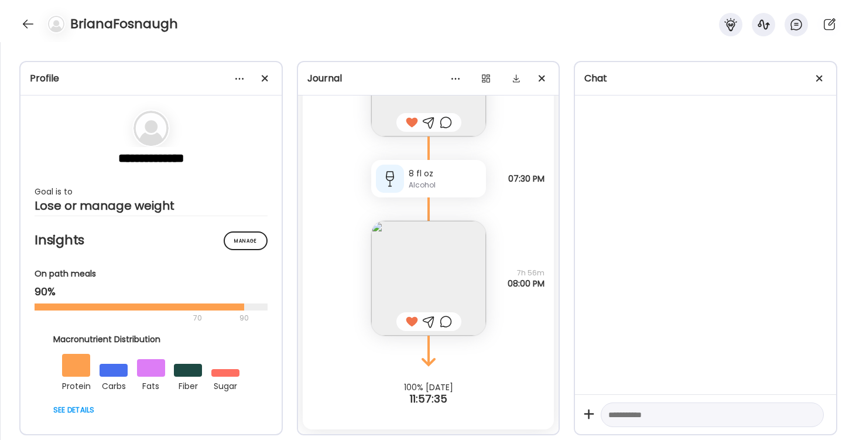
click at [633, 414] on textarea at bounding box center [701, 414] width 187 height 14
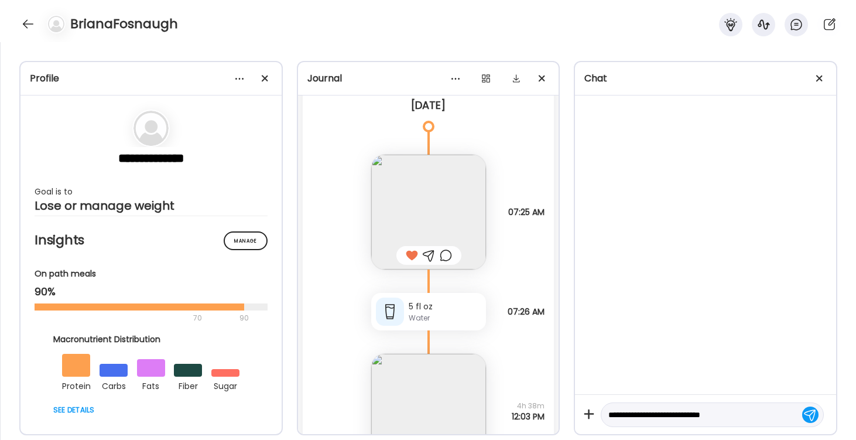
scroll to position [1446, 0]
click at [437, 220] on img at bounding box center [428, 217] width 115 height 115
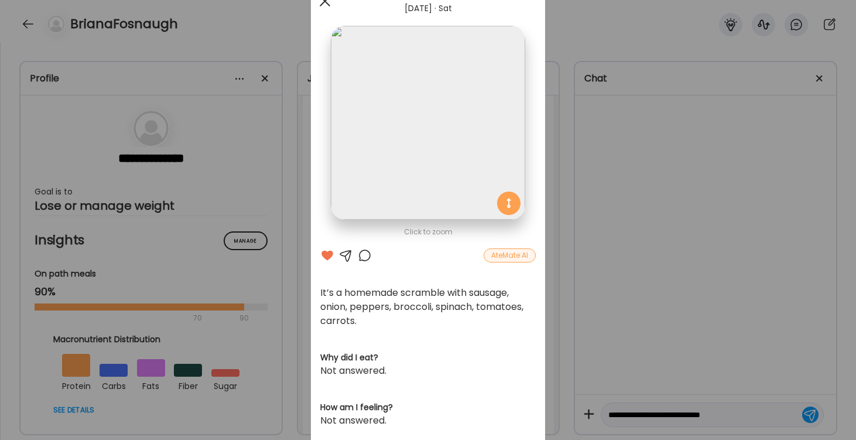
click at [324, 5] on div at bounding box center [324, 0] width 23 height 23
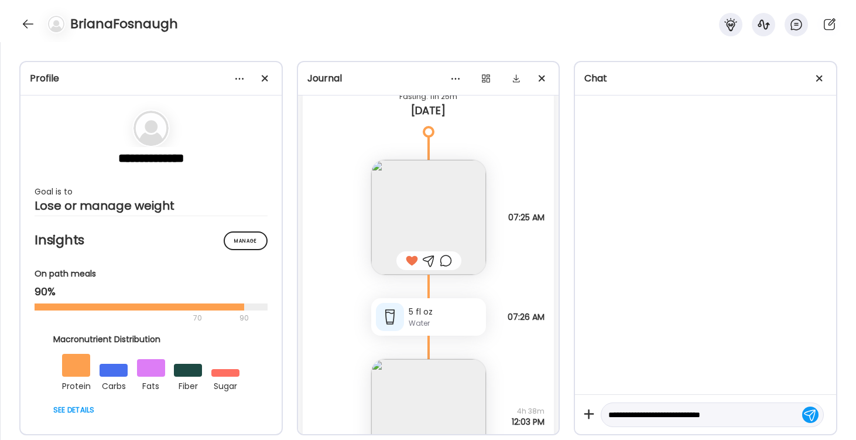
click at [739, 413] on textarea "**********" at bounding box center [701, 414] width 187 height 14
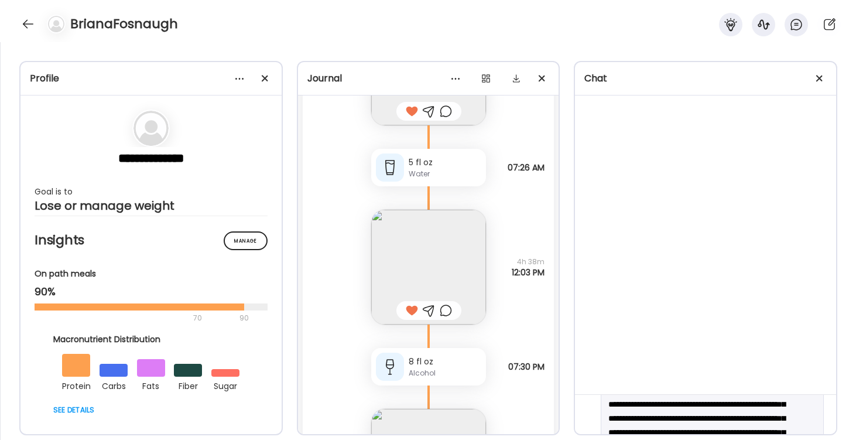
scroll to position [54, 0]
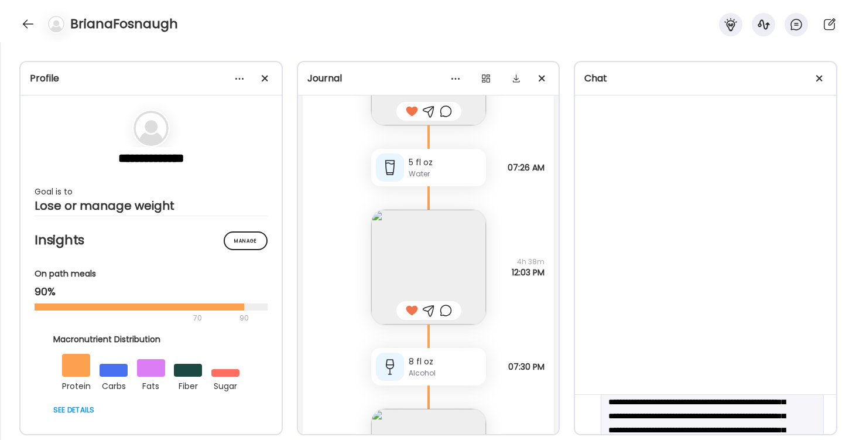
click at [430, 263] on img at bounding box center [428, 267] width 115 height 115
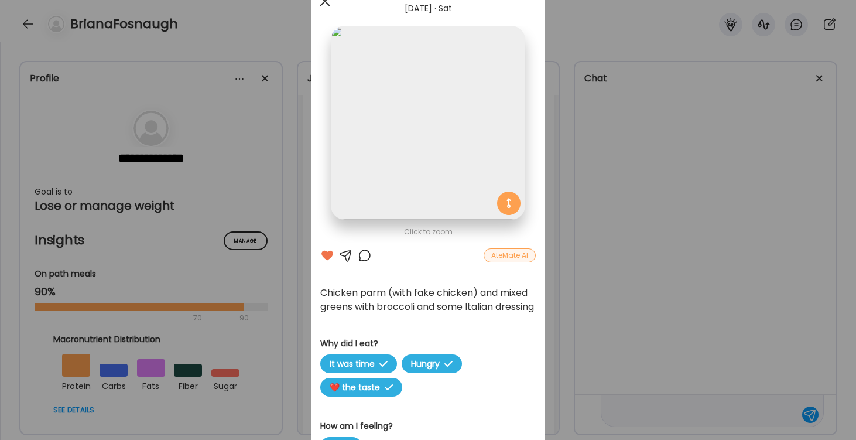
type textarea "**********"
click at [324, 2] on span at bounding box center [325, 1] width 11 height 11
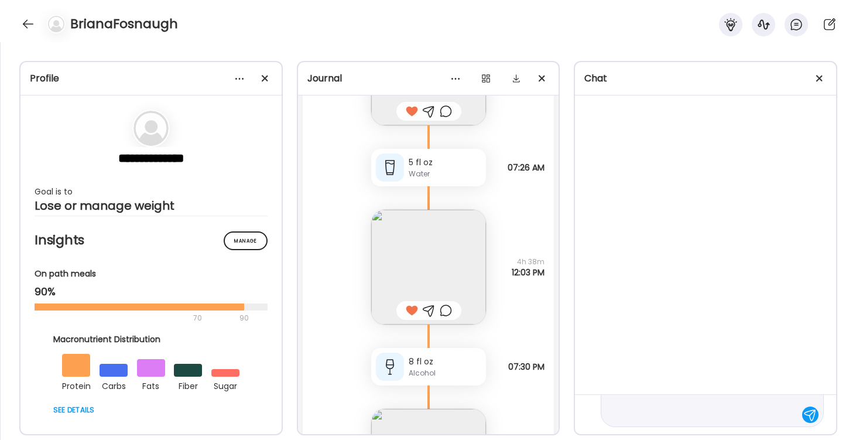
click at [809, 415] on div at bounding box center [810, 414] width 16 height 16
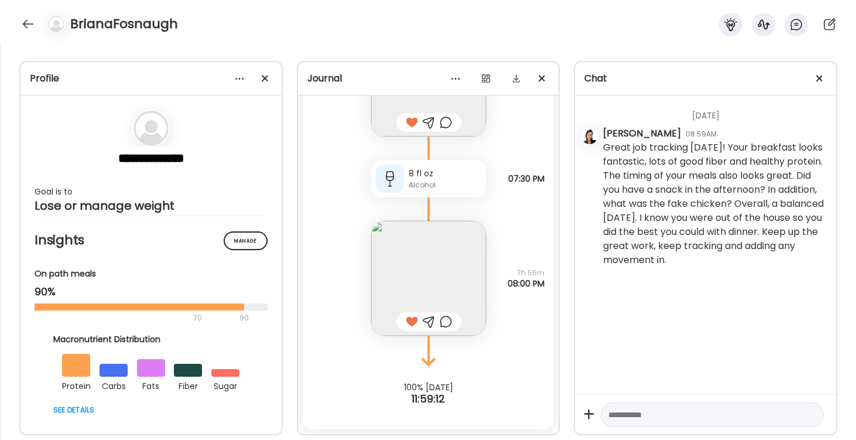
scroll to position [1783, 0]
click at [430, 289] on img at bounding box center [428, 278] width 115 height 115
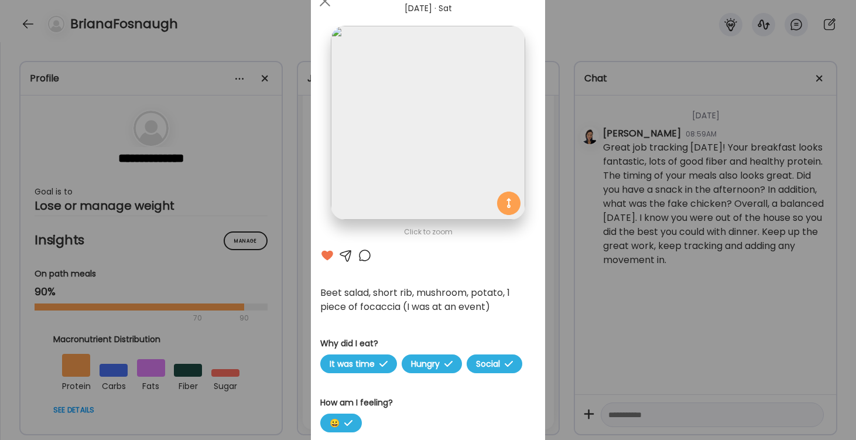
click at [629, 413] on div "Ate Coach Dashboard Wahoo! It’s official Take a moment to set up your Coach Pro…" at bounding box center [428, 220] width 856 height 440
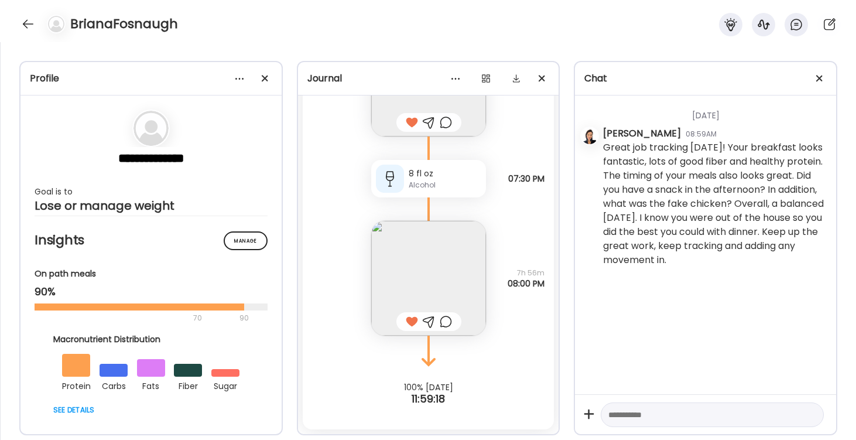
click at [628, 415] on textarea at bounding box center [701, 414] width 187 height 14
click at [647, 400] on textarea "**********" at bounding box center [701, 394] width 187 height 84
click at [646, 403] on textarea "**********" at bounding box center [701, 395] width 187 height 84
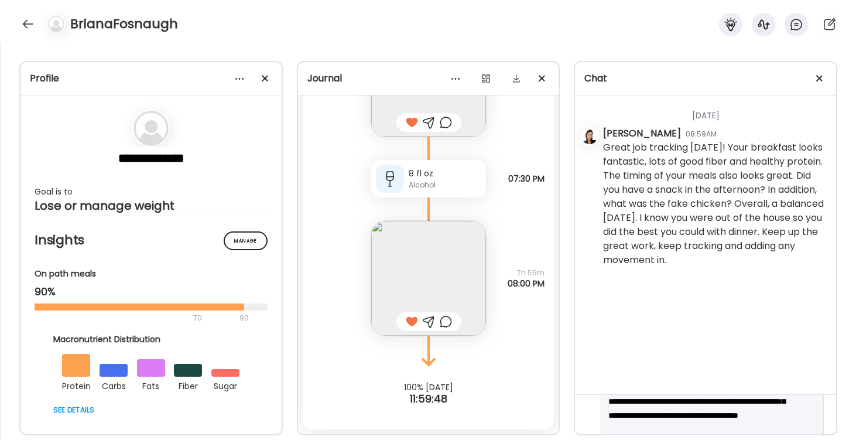
scroll to position [46, 0]
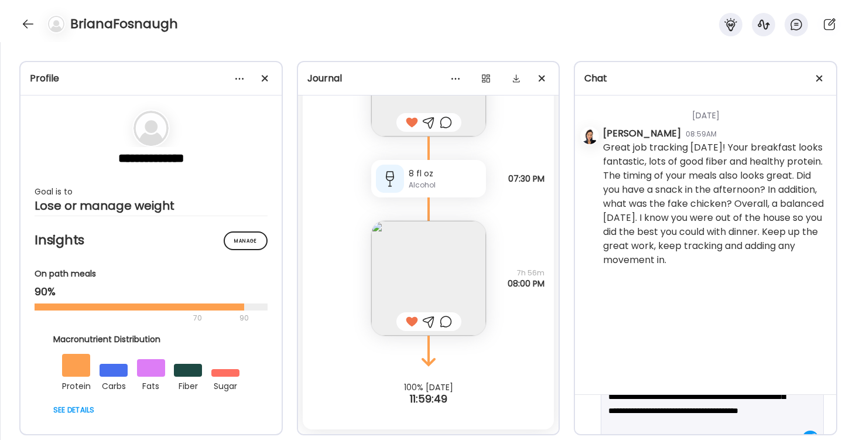
click at [660, 409] on textarea "**********" at bounding box center [701, 403] width 187 height 84
click at [677, 411] on textarea "**********" at bounding box center [701, 403] width 187 height 84
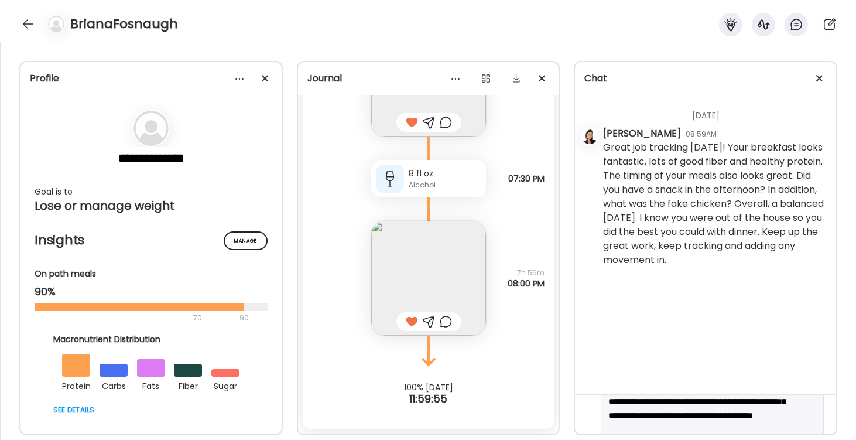
scroll to position [41, 0]
click at [722, 416] on textarea "**********" at bounding box center [701, 408] width 187 height 84
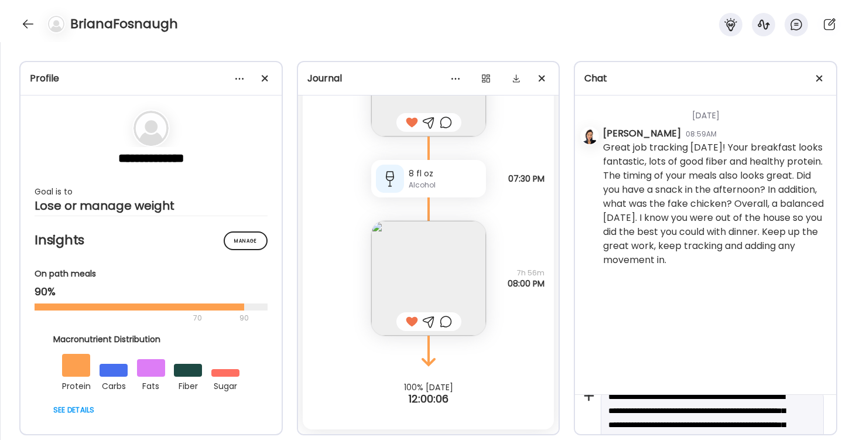
scroll to position [21, 0]
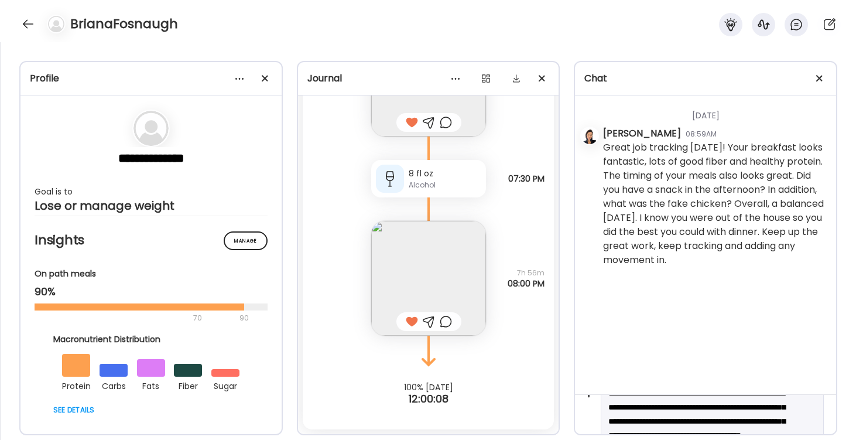
click at [729, 406] on textarea "**********" at bounding box center [701, 428] width 187 height 84
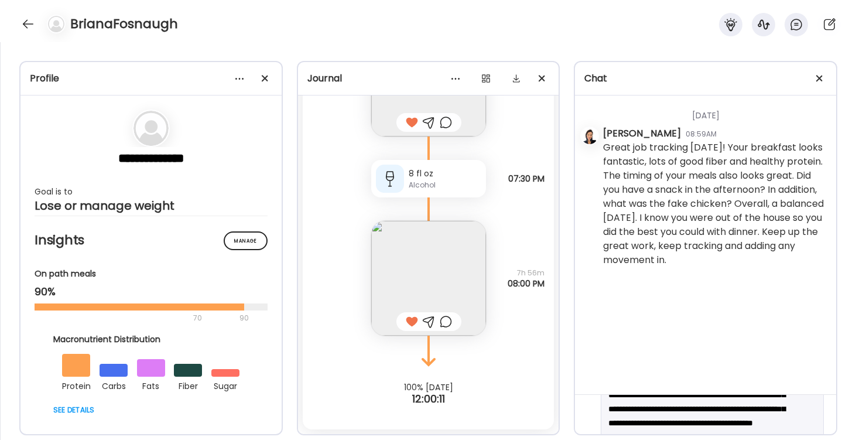
scroll to position [35, 0]
click at [671, 407] on textarea "**********" at bounding box center [701, 414] width 187 height 84
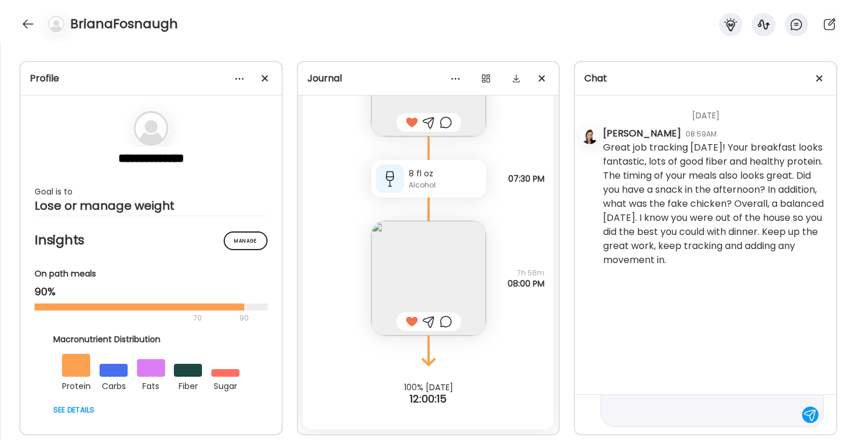
scroll to position [70, 0]
type textarea "**********"
click at [804, 415] on div at bounding box center [810, 414] width 16 height 16
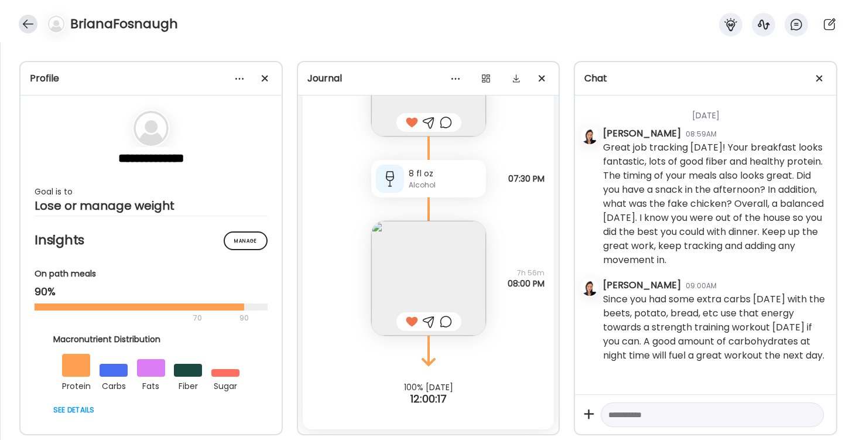
click at [30, 25] on div at bounding box center [28, 24] width 19 height 19
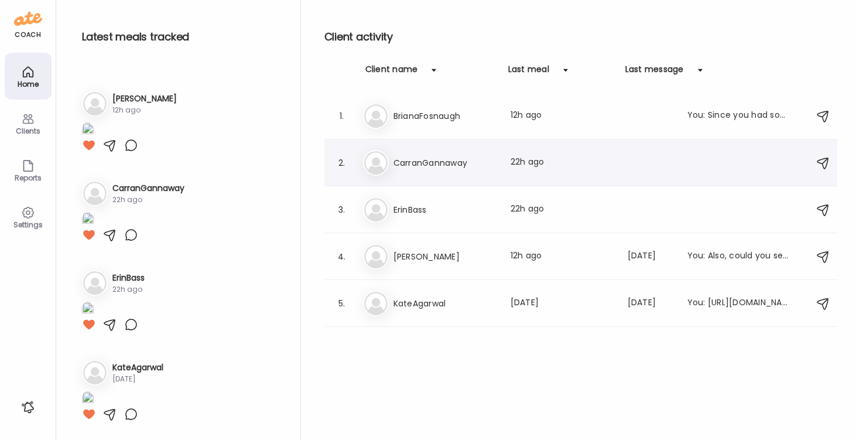
click at [425, 163] on h3 "CarranGannaway" at bounding box center [444, 163] width 103 height 14
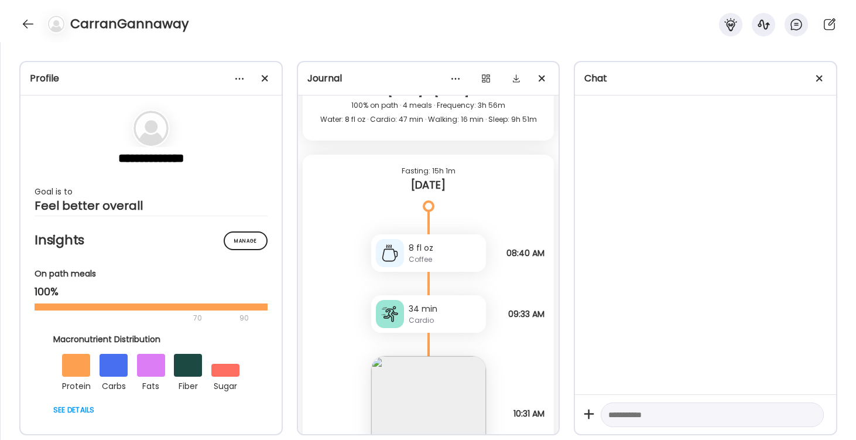
scroll to position [2623, 0]
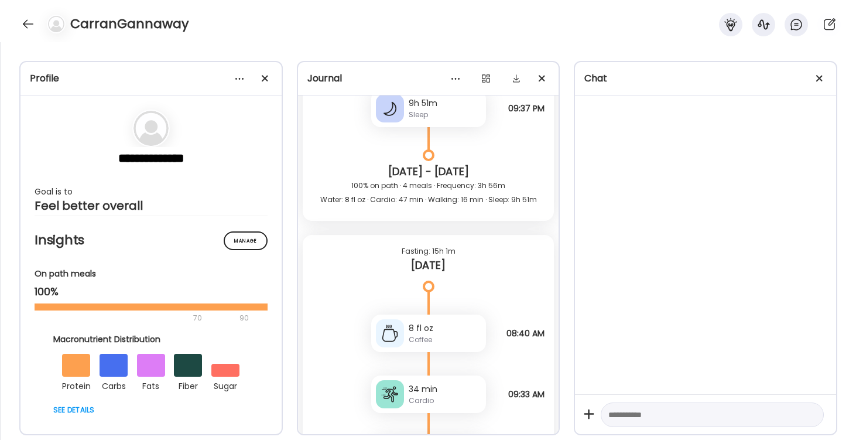
click at [640, 415] on textarea at bounding box center [701, 414] width 187 height 14
click at [682, 408] on textarea "**********" at bounding box center [701, 380] width 187 height 98
click at [665, 402] on textarea "**********" at bounding box center [701, 372] width 187 height 98
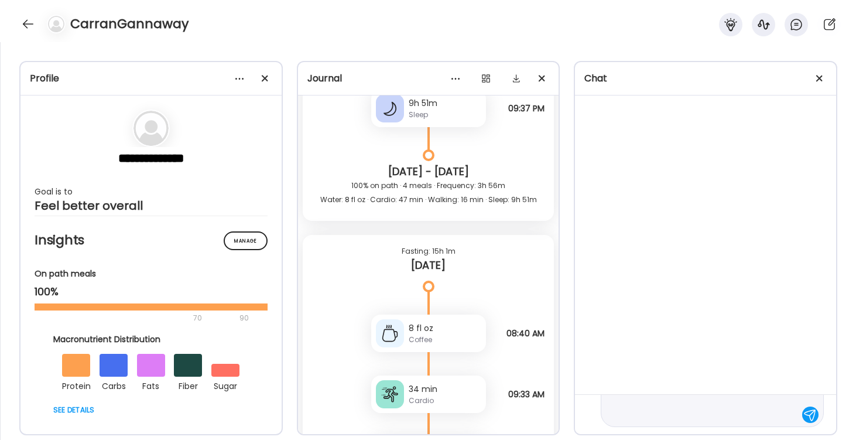
click at [683, 401] on textarea "**********" at bounding box center [701, 372] width 187 height 98
type textarea "**********"
click at [807, 414] on div at bounding box center [810, 417] width 16 height 16
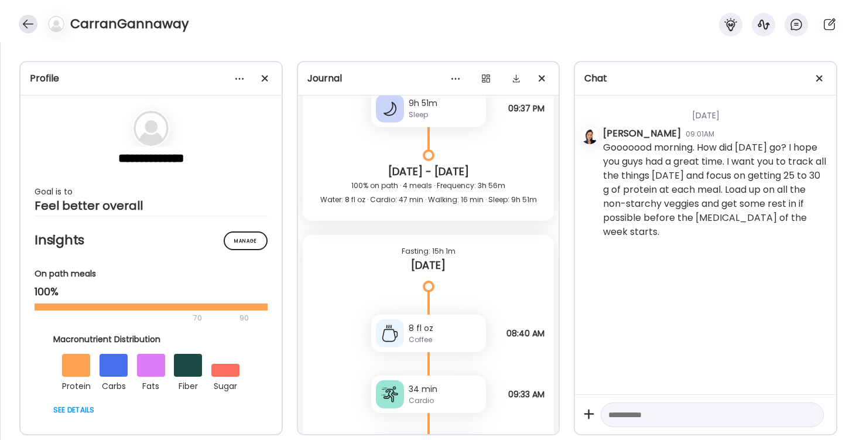
click at [26, 26] on div at bounding box center [28, 24] width 19 height 19
